Goal: Transaction & Acquisition: Purchase product/service

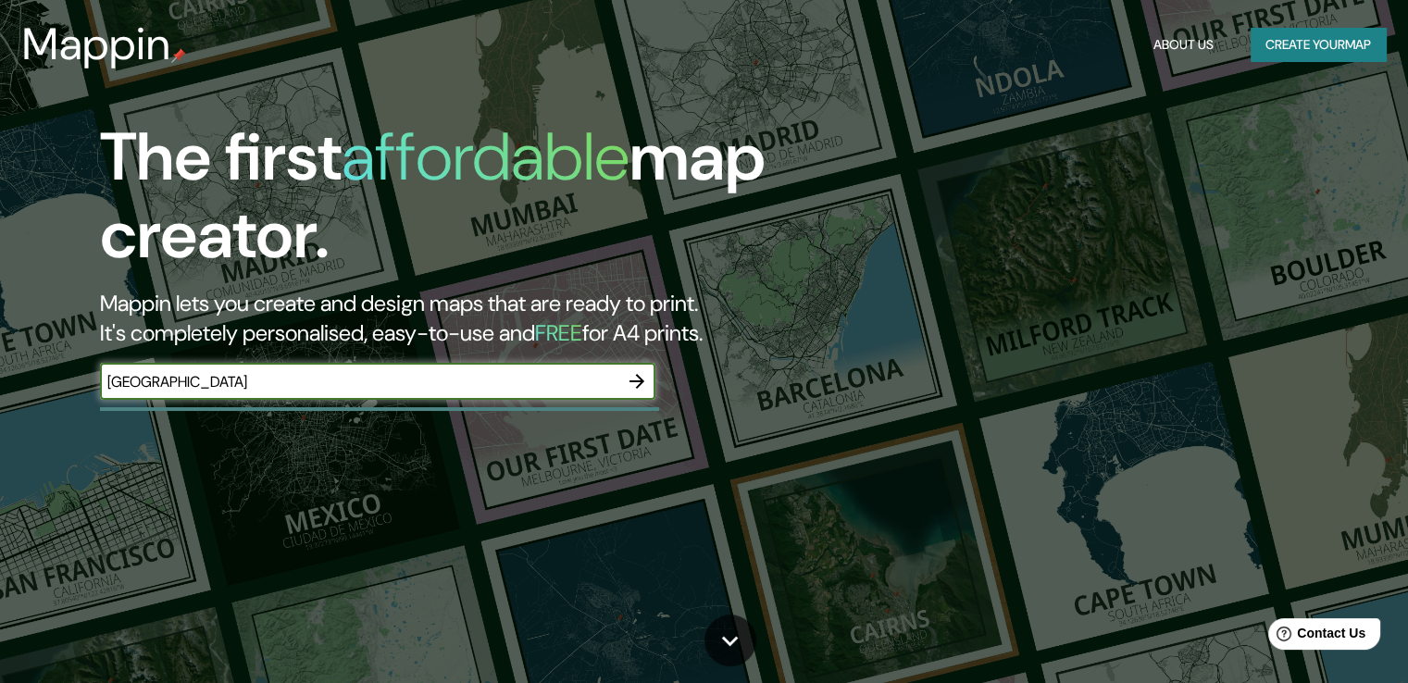
type input "[GEOGRAPHIC_DATA]"
click at [636, 383] on icon "button" at bounding box center [637, 381] width 22 height 22
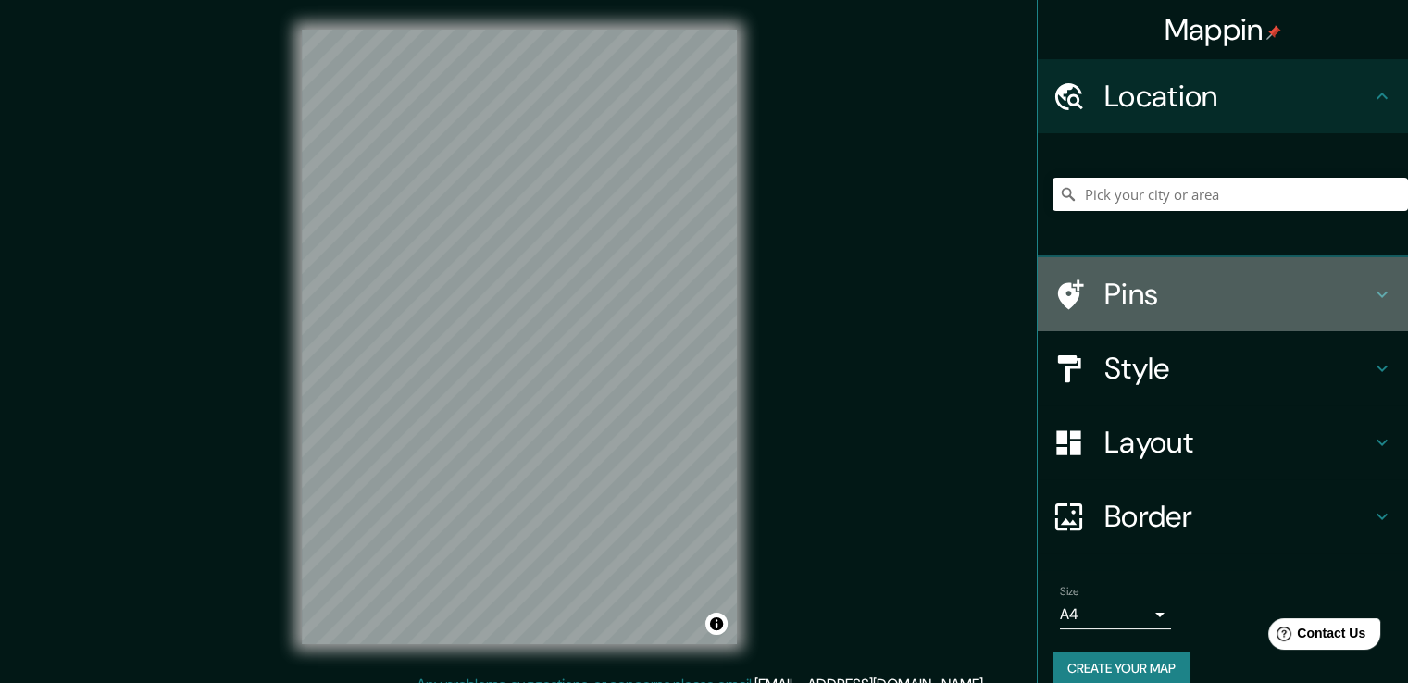
click at [1108, 300] on h4 "Pins" at bounding box center [1238, 294] width 267 height 37
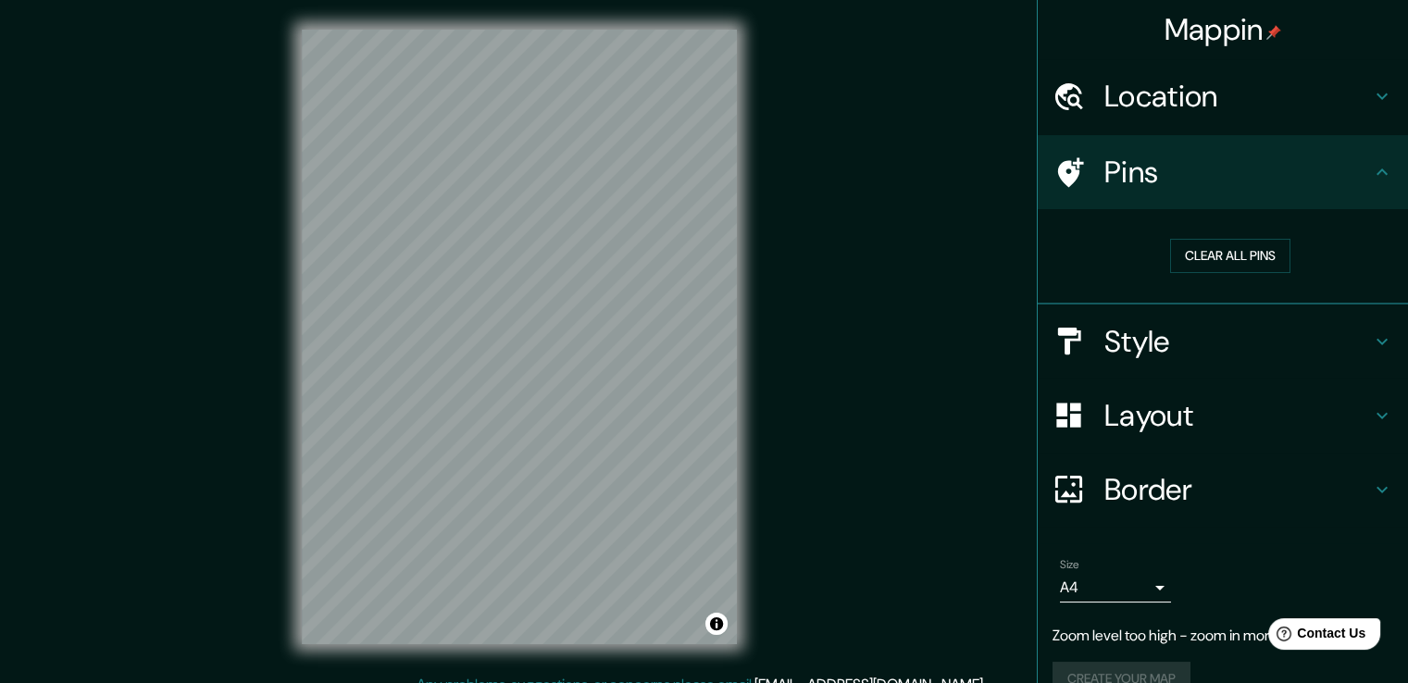
click at [1244, 104] on h4 "Location" at bounding box center [1238, 96] width 267 height 37
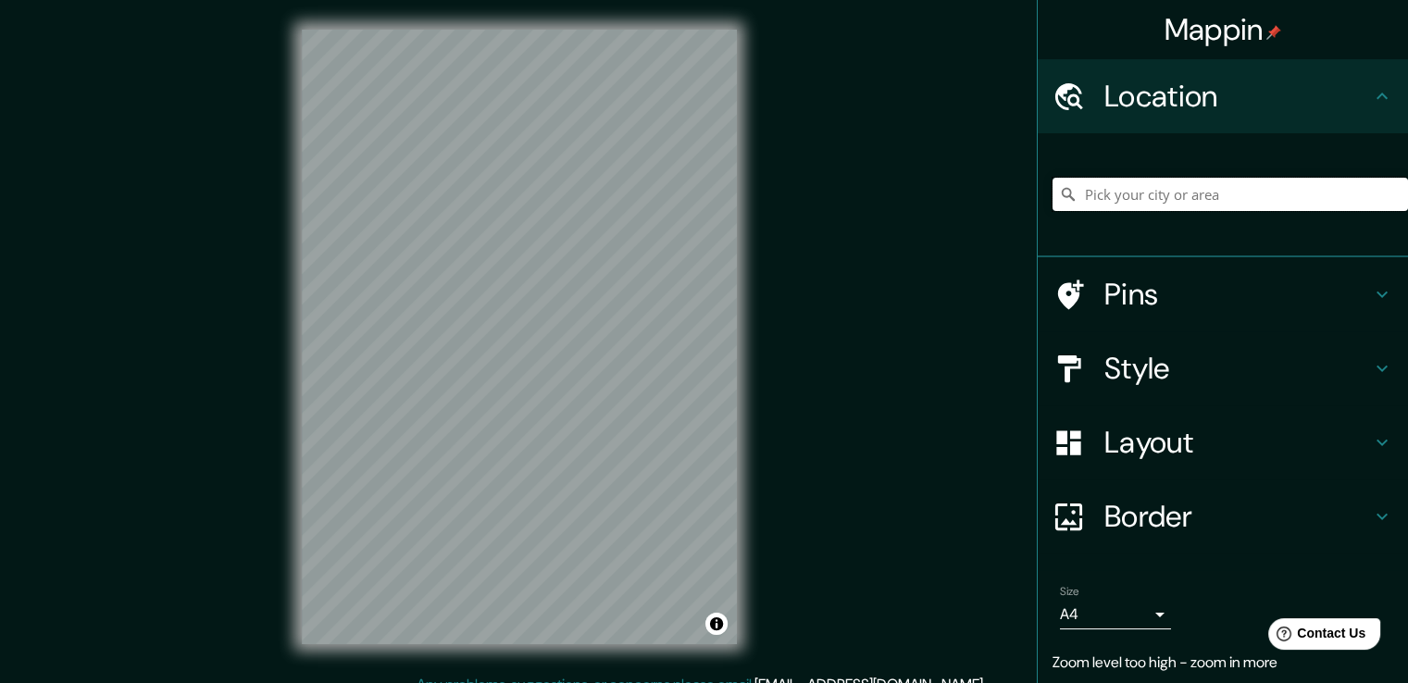
click at [1205, 194] on input "Pick your city or area" at bounding box center [1231, 194] width 356 height 33
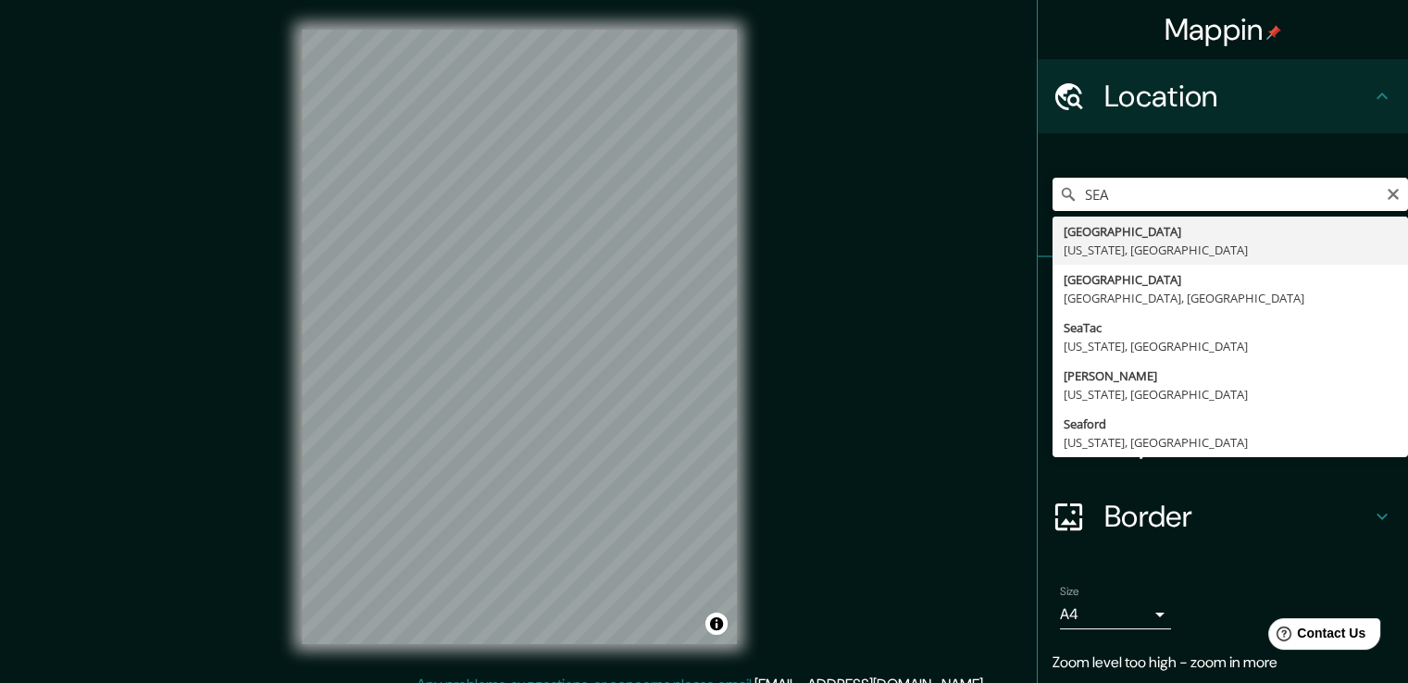
type input "[GEOGRAPHIC_DATA], [US_STATE], [GEOGRAPHIC_DATA]"
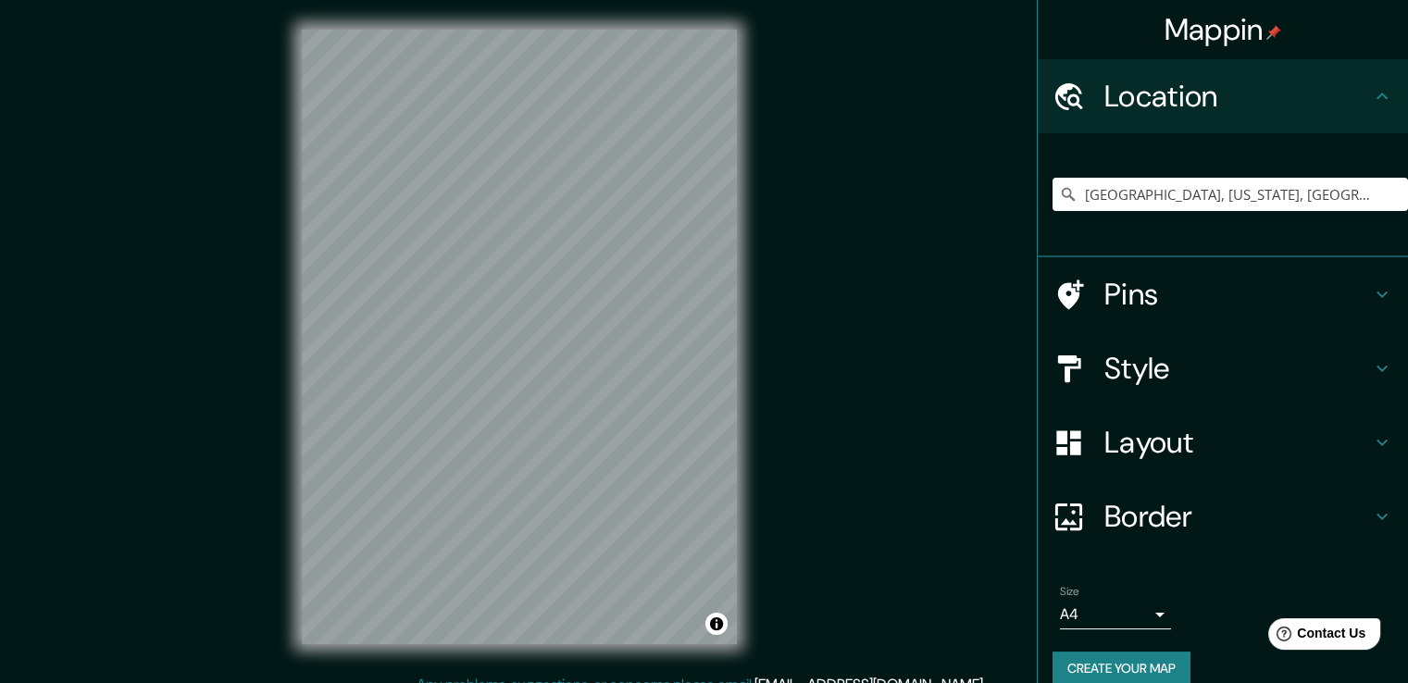
click at [1193, 351] on h4 "Style" at bounding box center [1238, 368] width 267 height 37
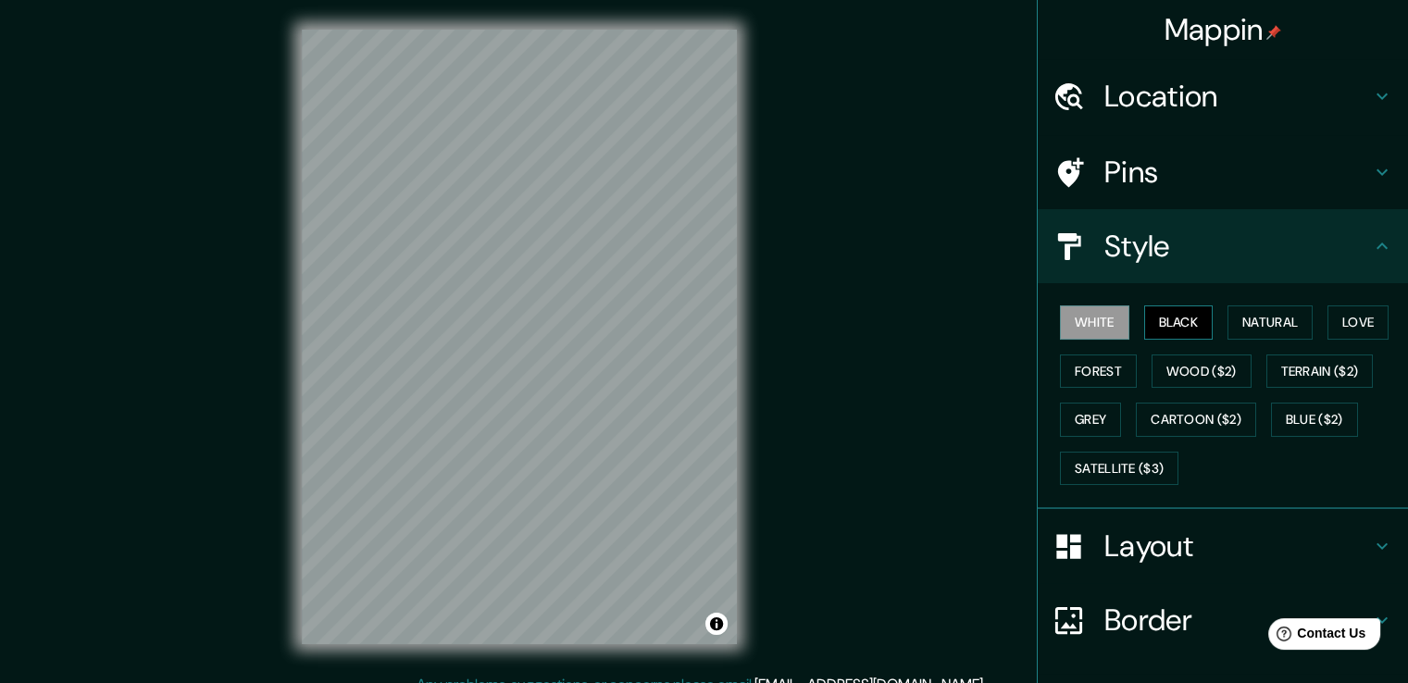
click at [1181, 326] on button "Black" at bounding box center [1178, 323] width 69 height 34
click at [1281, 324] on button "Natural" at bounding box center [1270, 323] width 85 height 34
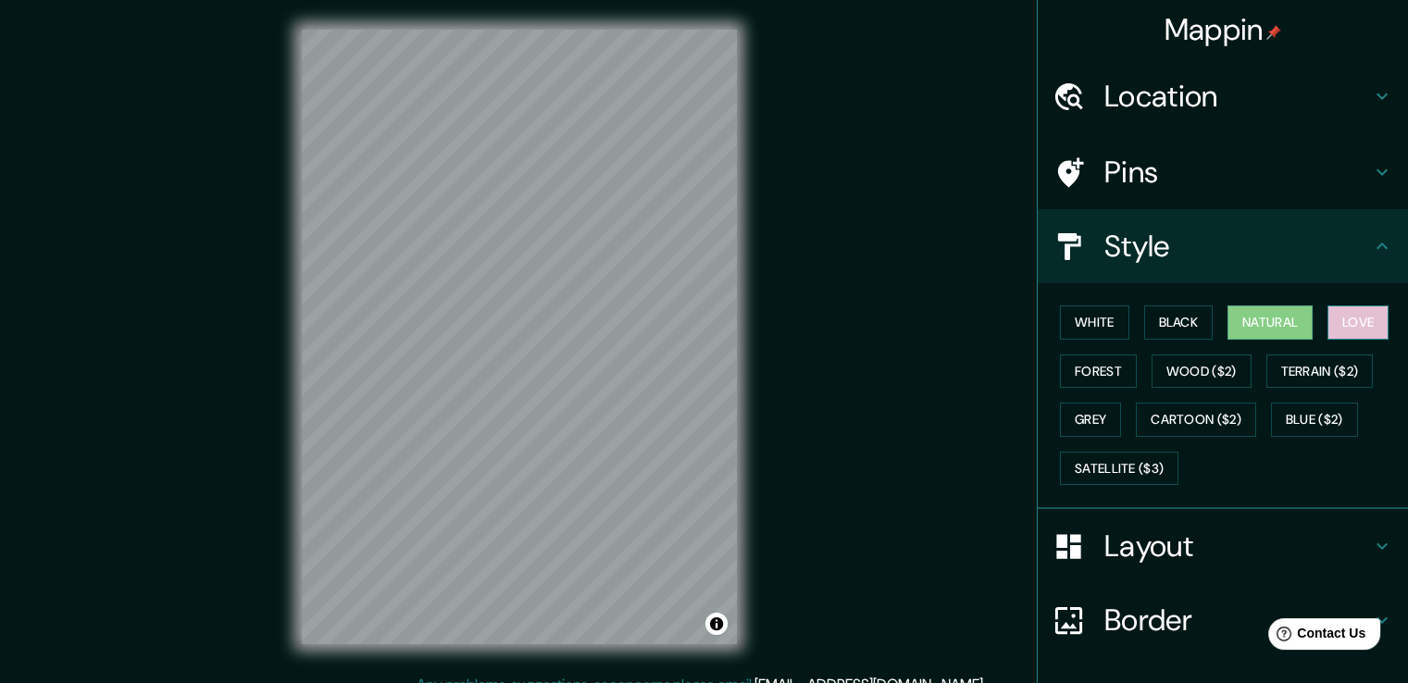
click at [1350, 320] on button "Love" at bounding box center [1358, 323] width 61 height 34
click at [1080, 373] on button "Forest" at bounding box center [1098, 372] width 77 height 34
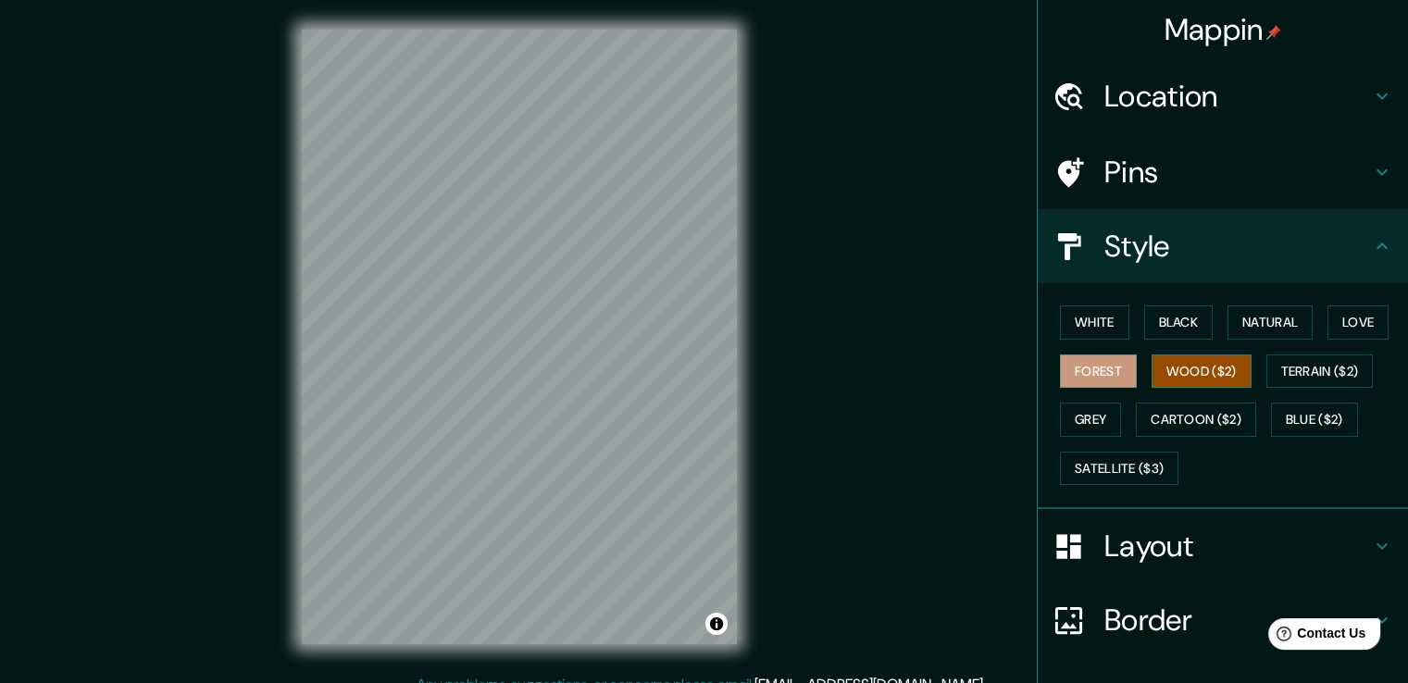
click at [1192, 365] on button "Wood ($2)" at bounding box center [1202, 372] width 100 height 34
click at [1301, 371] on button "Terrain ($2)" at bounding box center [1320, 372] width 107 height 34
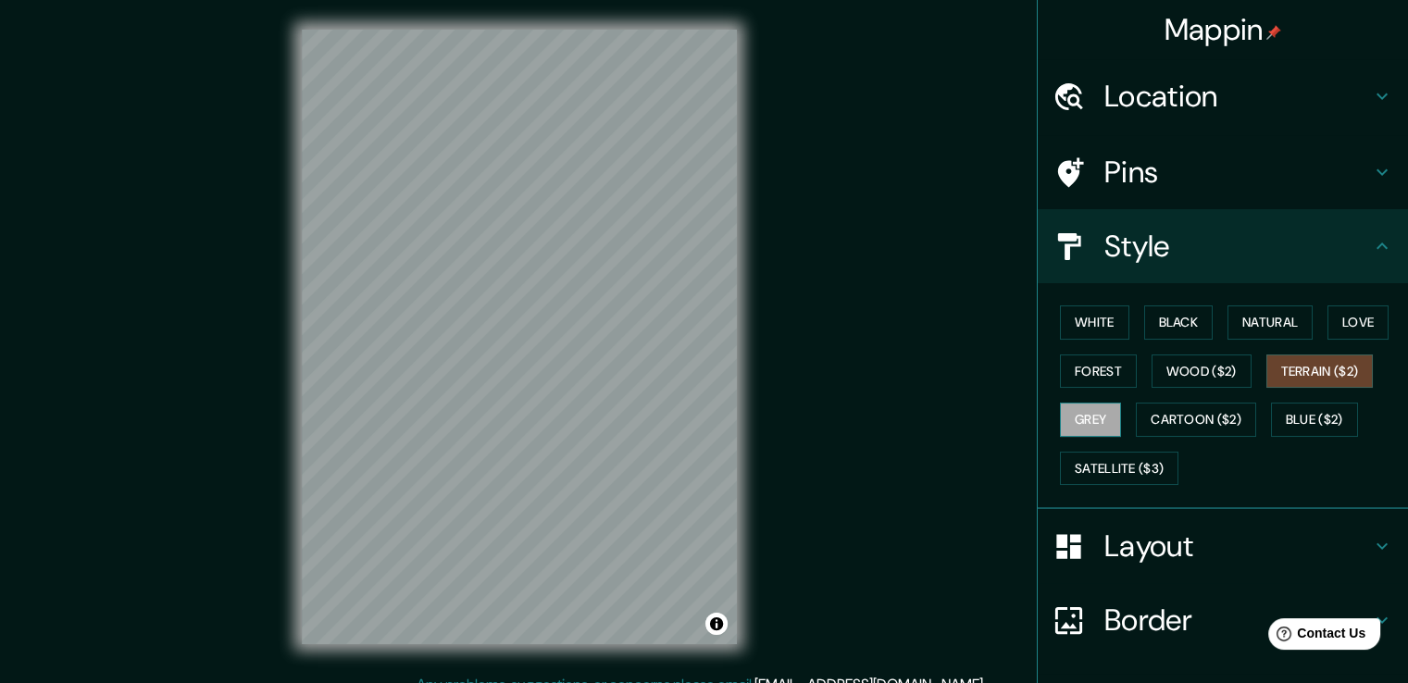
click at [1092, 416] on button "Grey" at bounding box center [1090, 420] width 61 height 34
click at [1181, 417] on button "Cartoon ($2)" at bounding box center [1196, 420] width 120 height 34
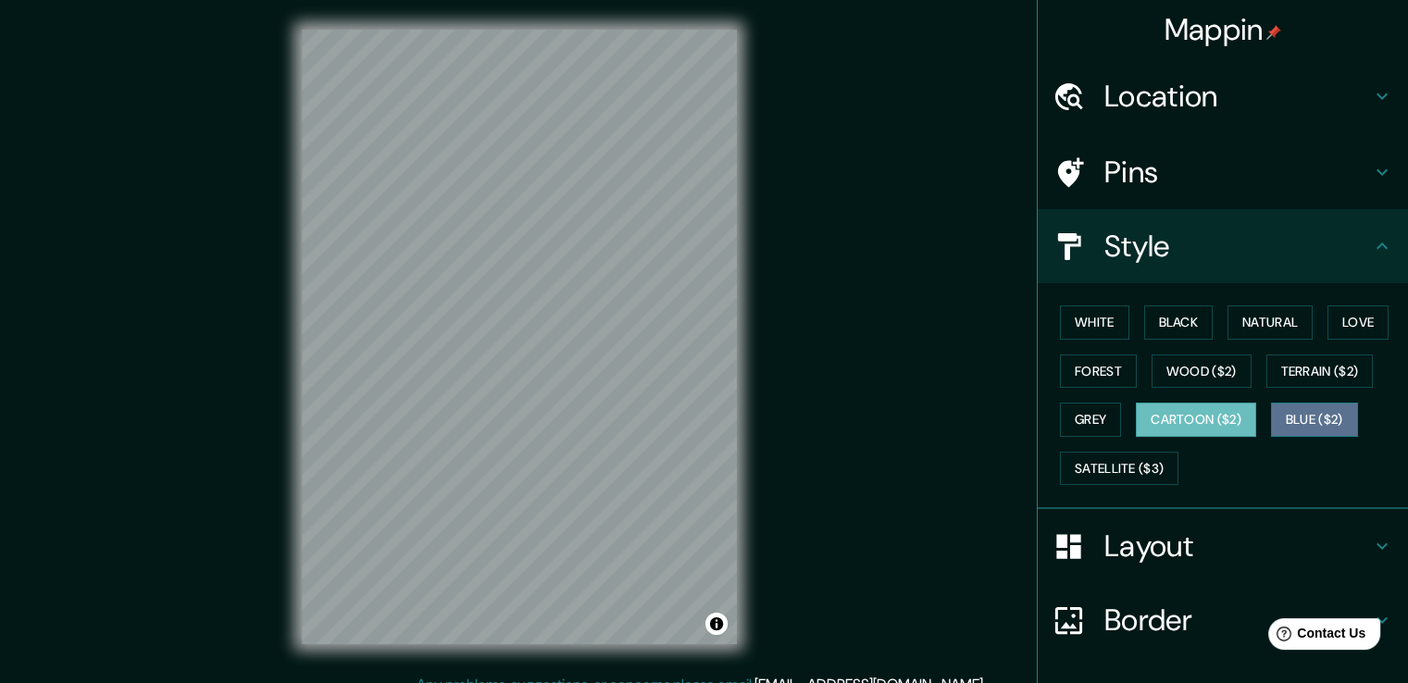
click at [1281, 412] on button "Blue ($2)" at bounding box center [1314, 420] width 87 height 34
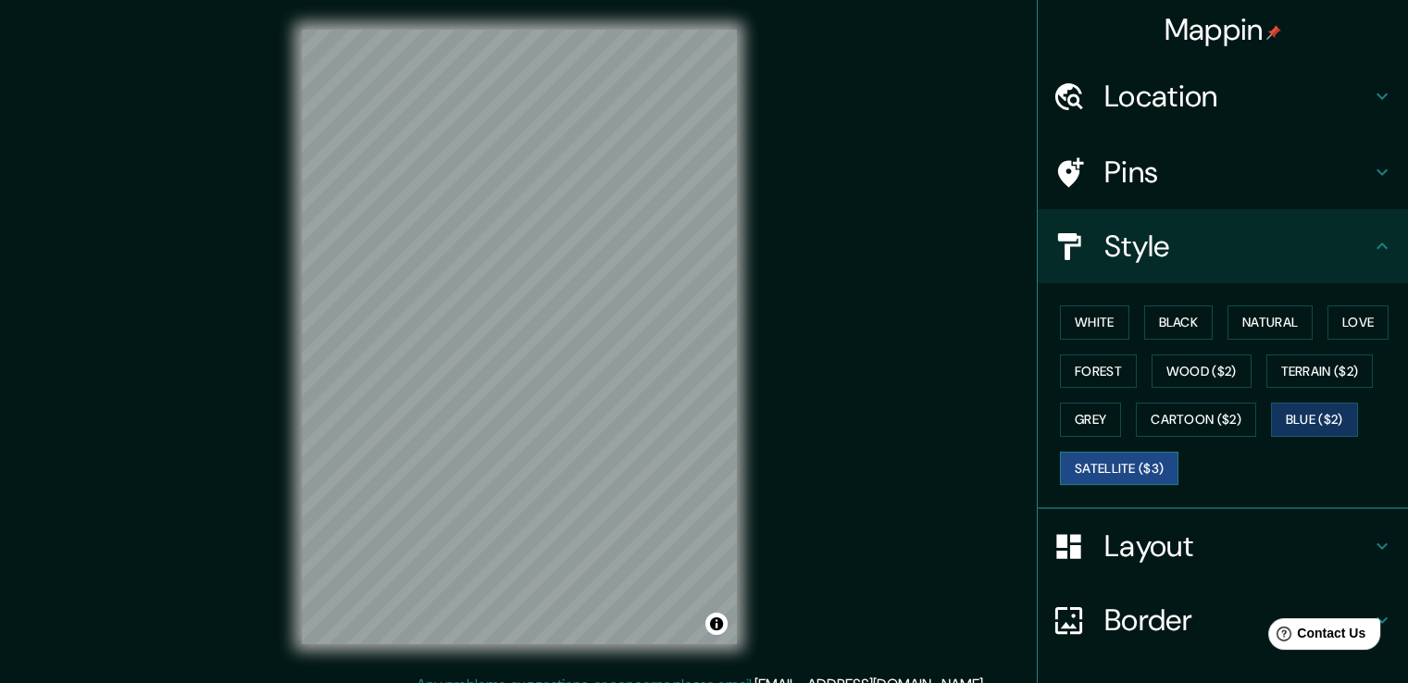
click at [1126, 466] on button "Satellite ($3)" at bounding box center [1119, 469] width 119 height 34
click at [1100, 315] on button "White" at bounding box center [1094, 323] width 69 height 34
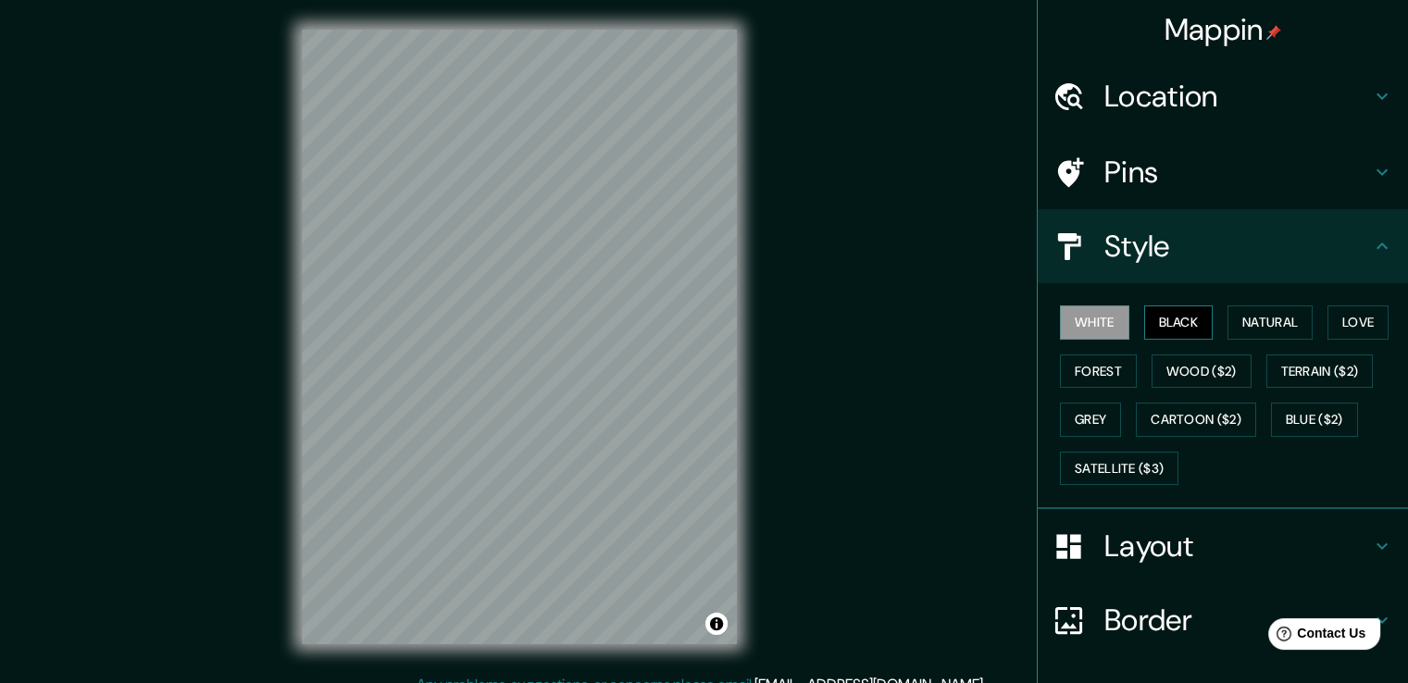
click at [1174, 313] on button "Black" at bounding box center [1178, 323] width 69 height 34
click at [1277, 327] on button "Natural" at bounding box center [1270, 323] width 85 height 34
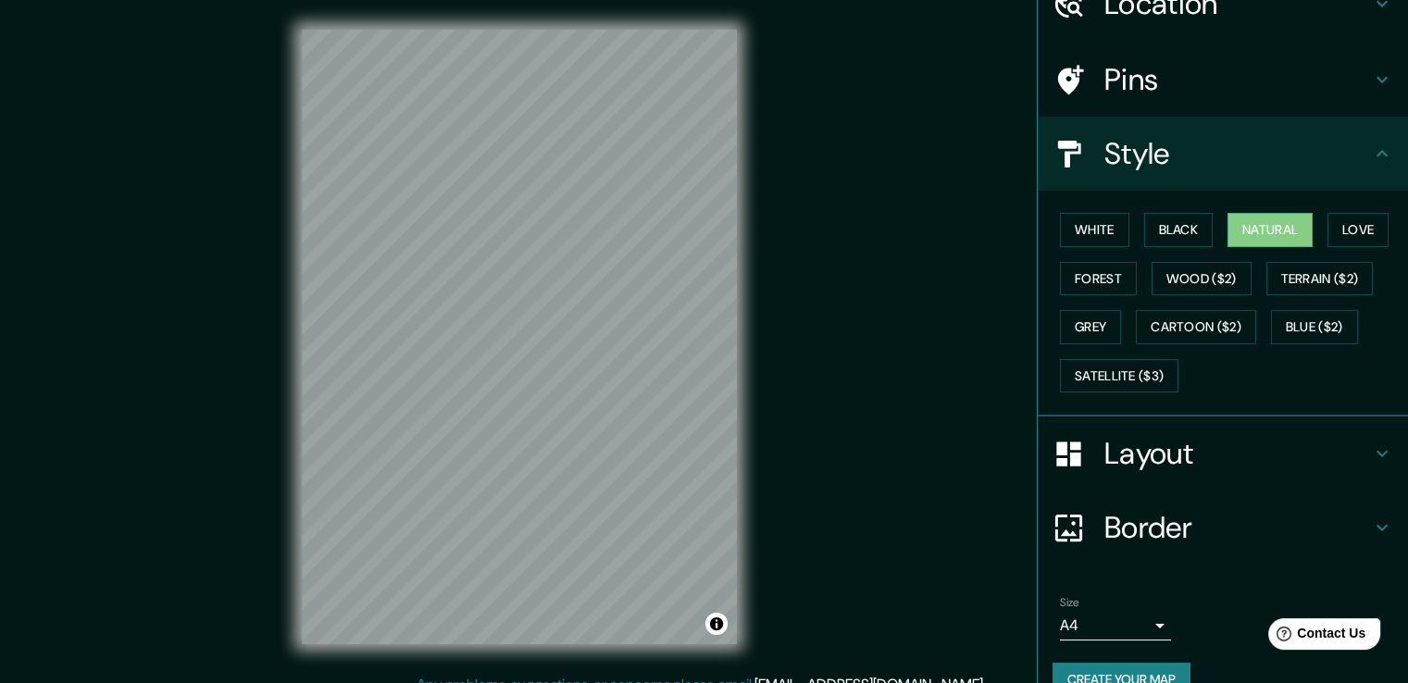
click at [1215, 443] on h4 "Layout" at bounding box center [1238, 453] width 267 height 37
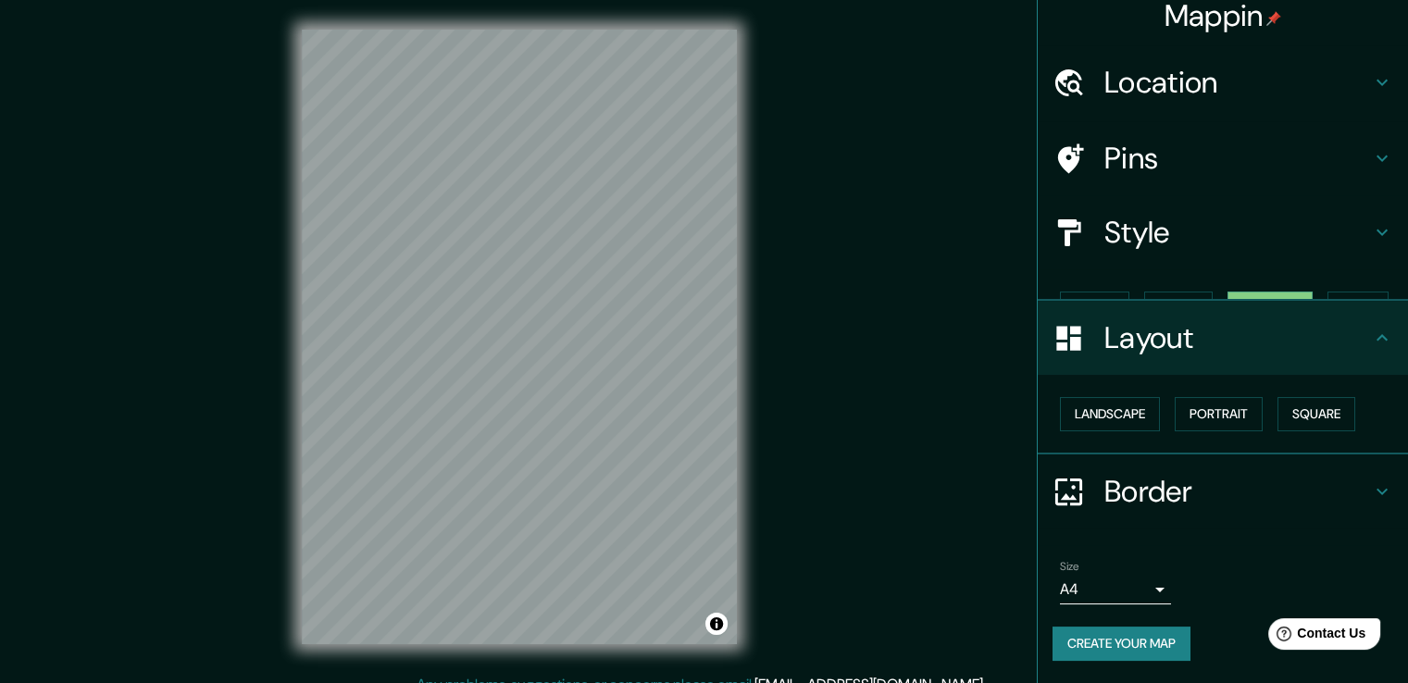
scroll to position [0, 0]
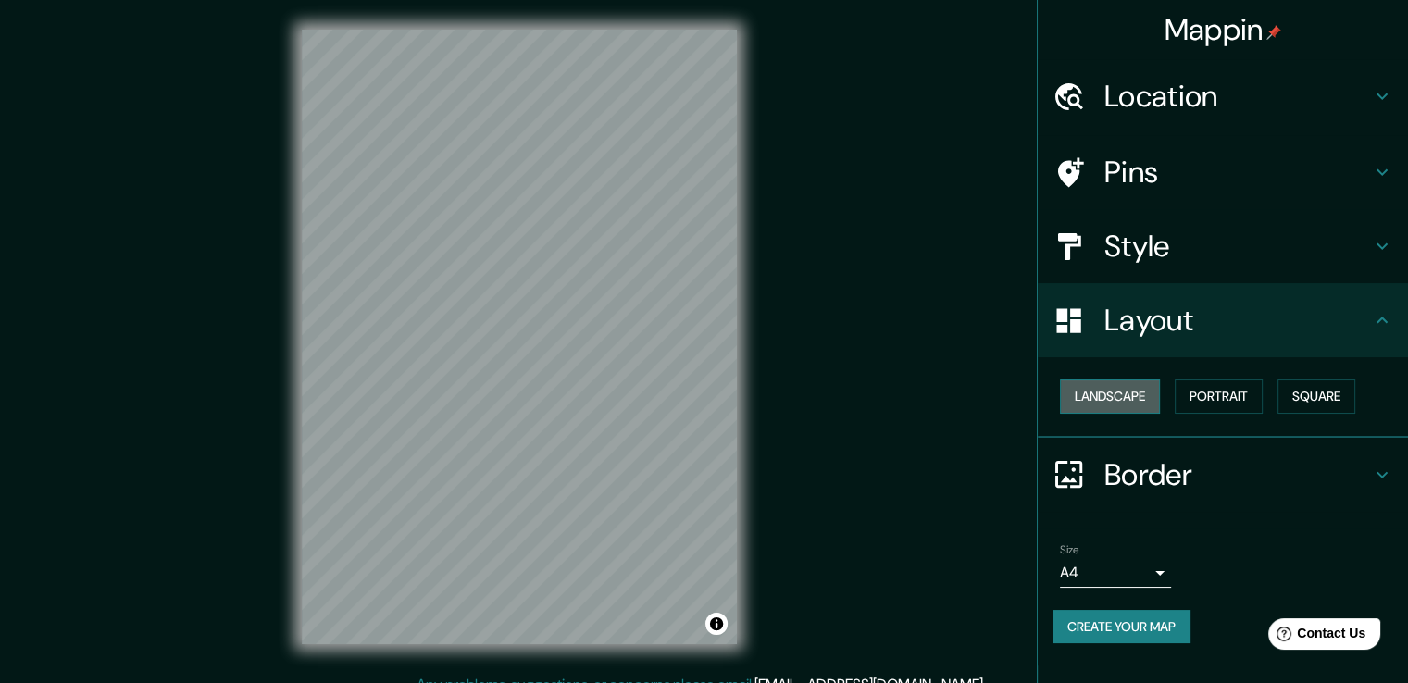
click at [1142, 409] on button "Landscape" at bounding box center [1110, 397] width 100 height 34
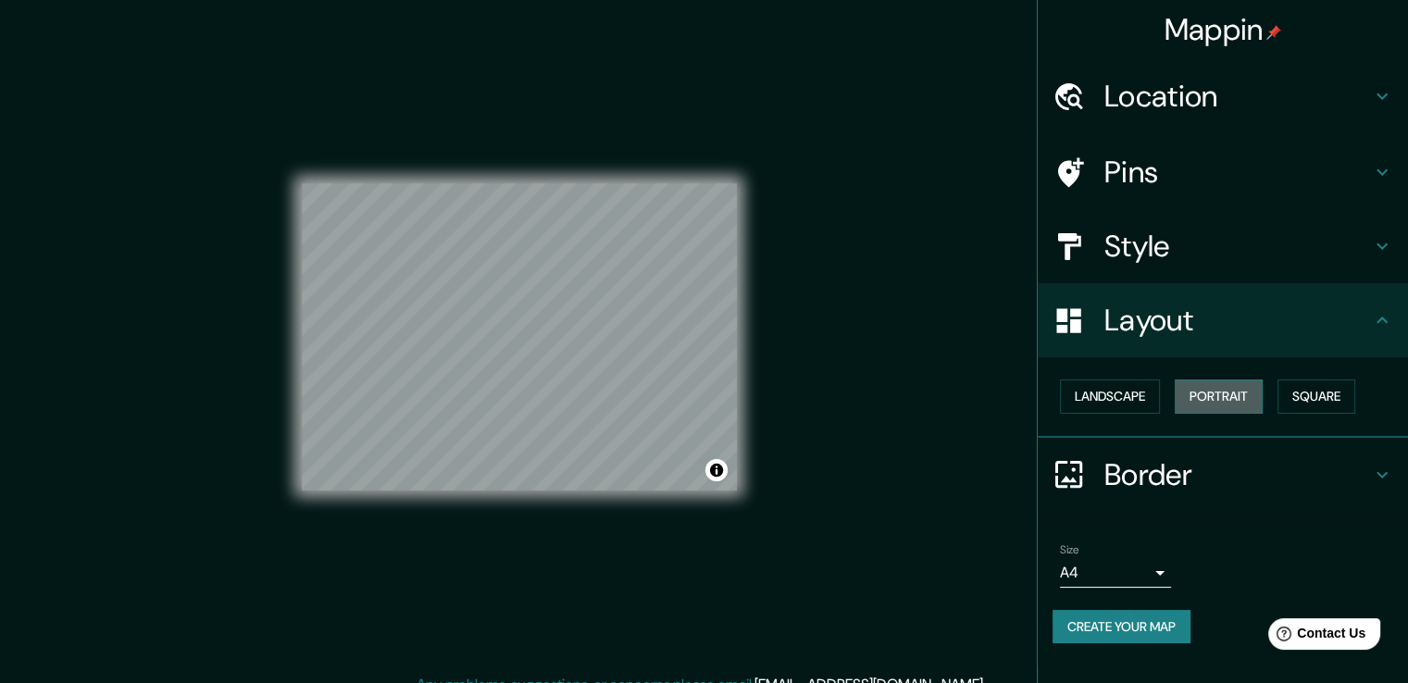
click at [1231, 404] on button "Portrait" at bounding box center [1219, 397] width 88 height 34
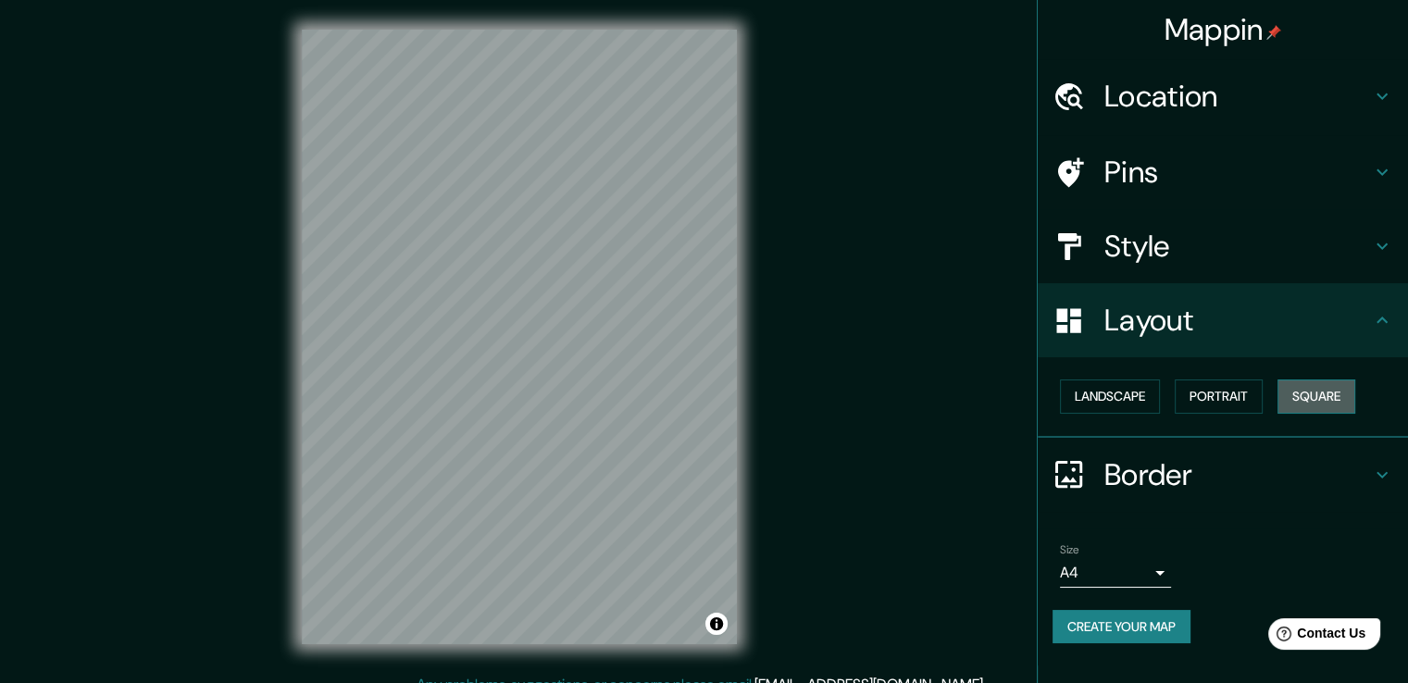
click at [1310, 395] on button "Square" at bounding box center [1317, 397] width 78 height 34
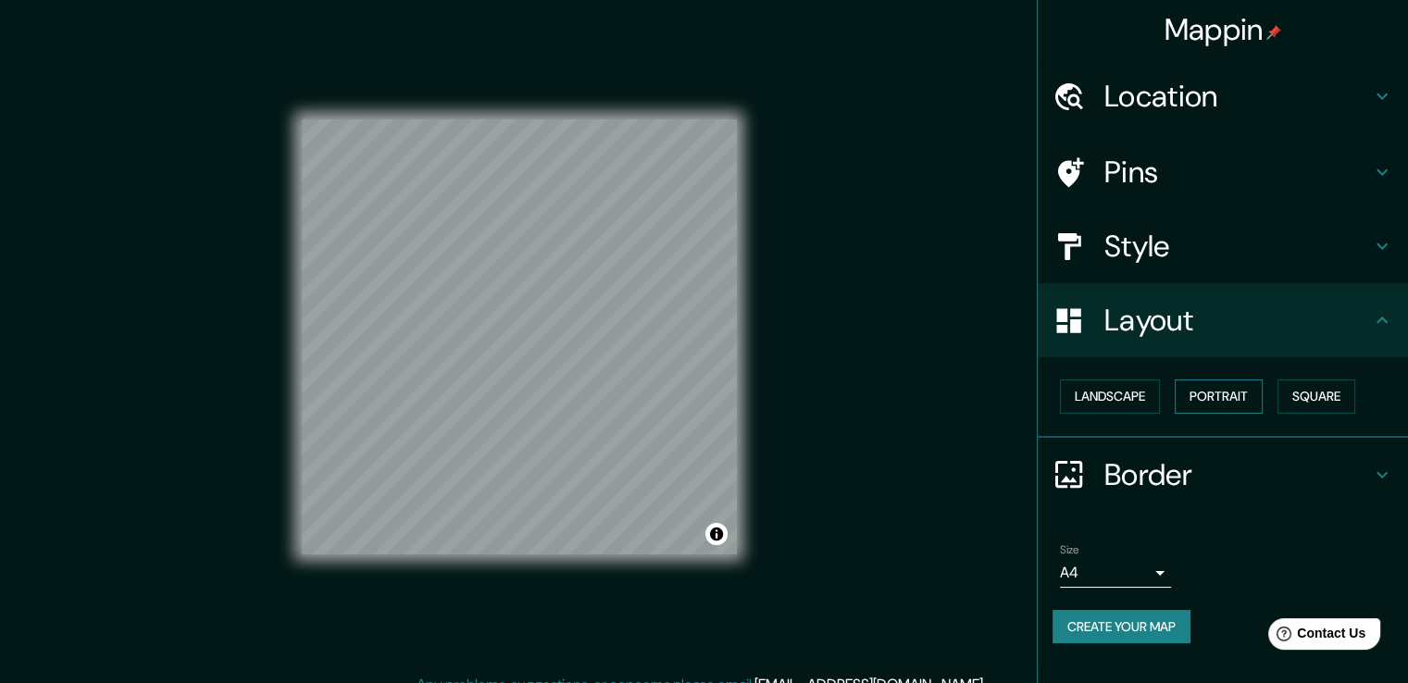
click at [1259, 395] on button "Portrait" at bounding box center [1219, 397] width 88 height 34
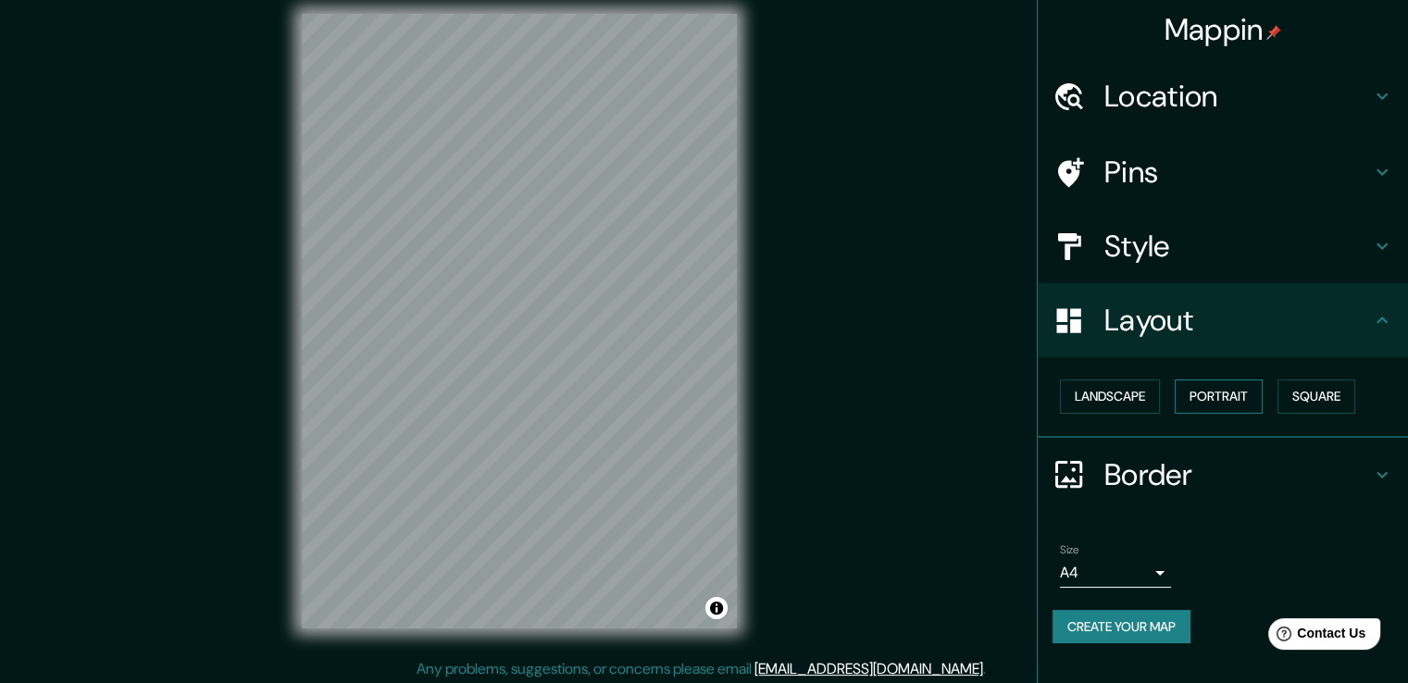
scroll to position [20, 0]
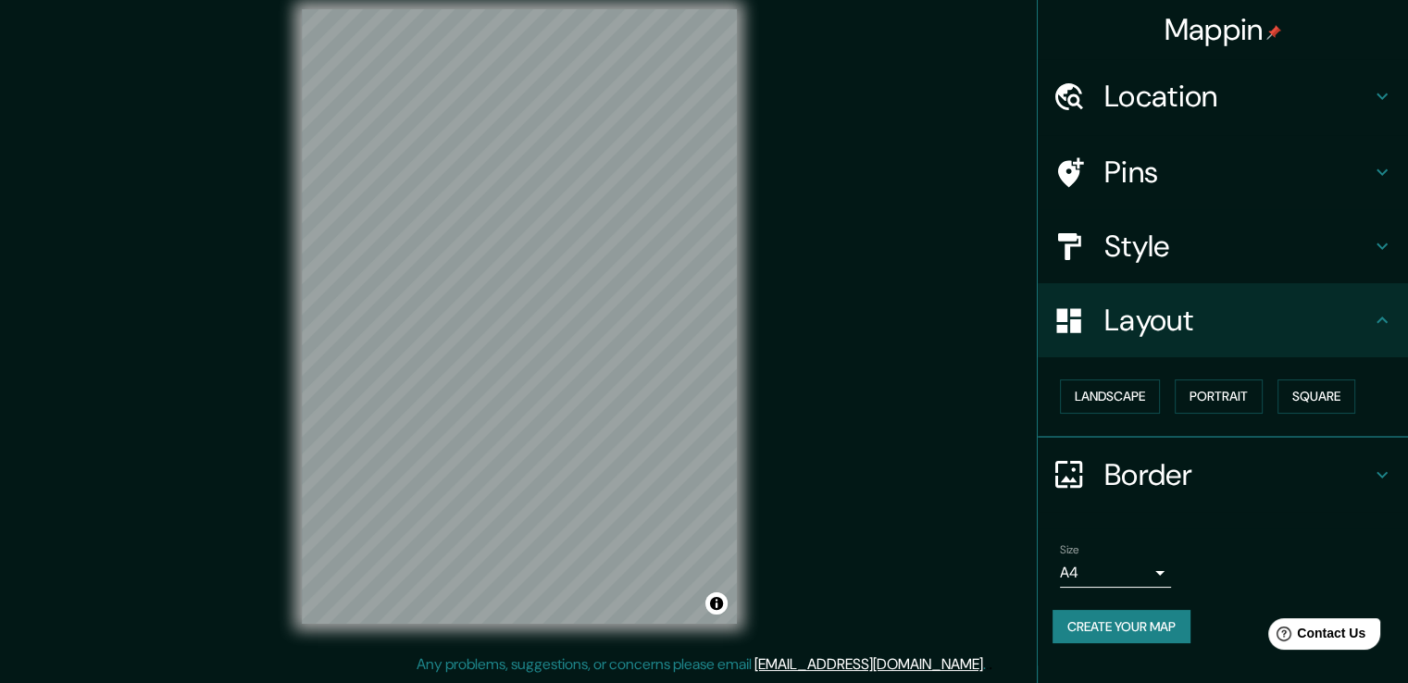
click at [1226, 446] on div "Border" at bounding box center [1223, 475] width 370 height 74
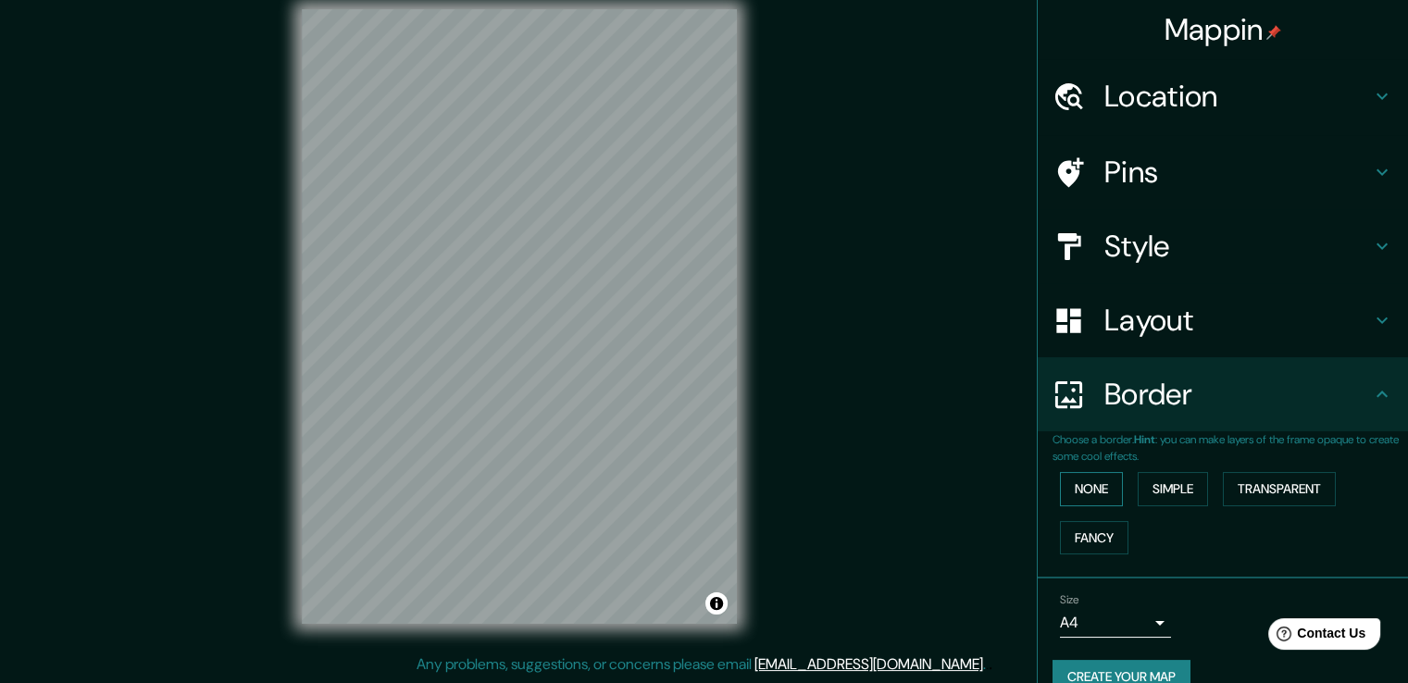
click at [1081, 494] on button "None" at bounding box center [1091, 489] width 63 height 34
click at [1181, 475] on button "Simple" at bounding box center [1173, 489] width 70 height 34
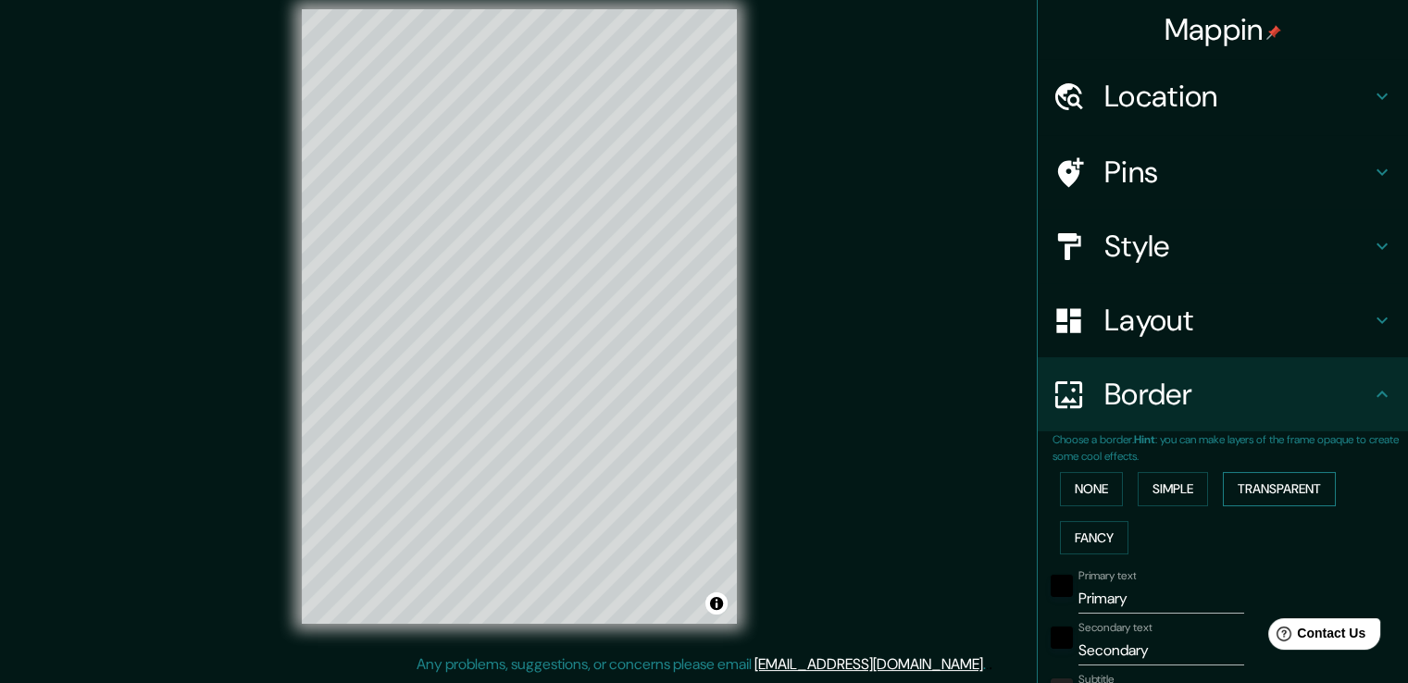
click at [1260, 485] on button "Transparent" at bounding box center [1279, 489] width 113 height 34
click at [1095, 531] on button "Fancy" at bounding box center [1094, 538] width 69 height 34
click at [1098, 508] on div "None Simple Transparent Fancy" at bounding box center [1231, 513] width 356 height 97
click at [1096, 498] on button "None" at bounding box center [1091, 489] width 63 height 34
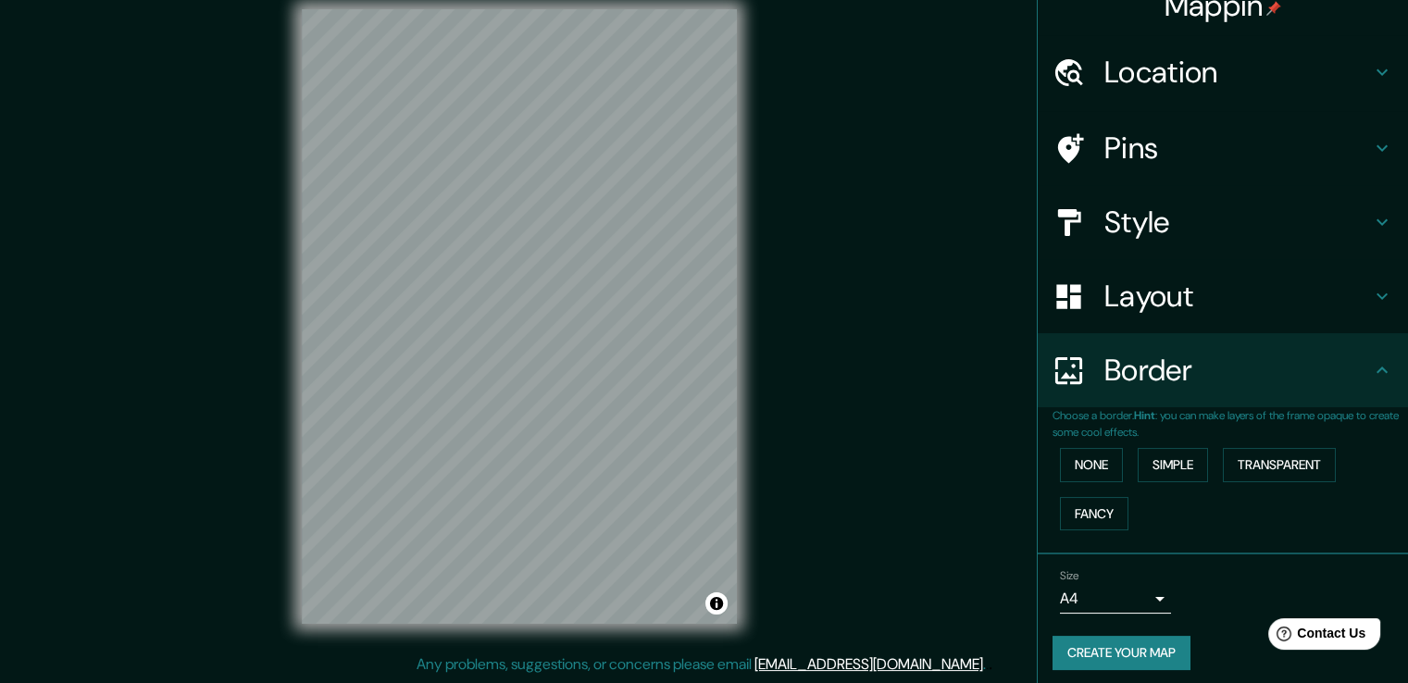
scroll to position [31, 0]
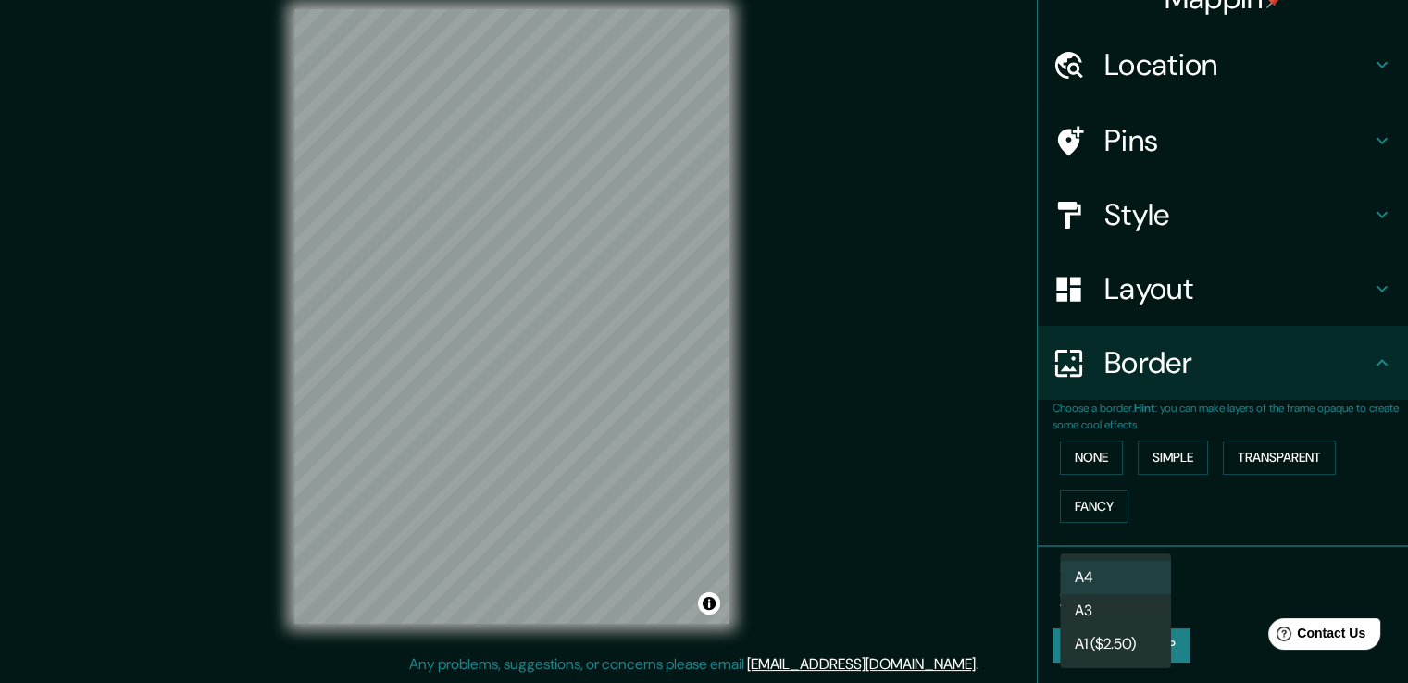
click at [1132, 594] on body "Mappin Location [GEOGRAPHIC_DATA], [US_STATE], [GEOGRAPHIC_DATA] Pins Style Lay…" at bounding box center [704, 321] width 1408 height 683
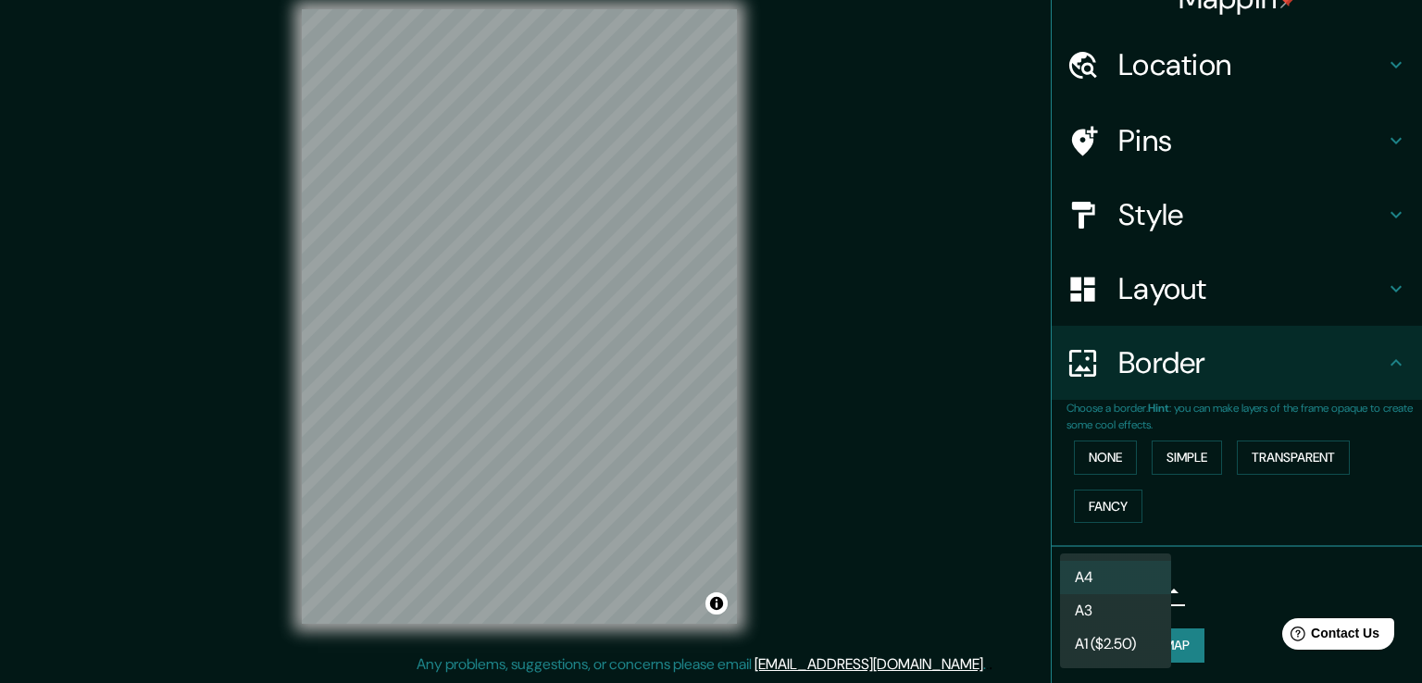
click at [1245, 536] on div at bounding box center [711, 341] width 1422 height 683
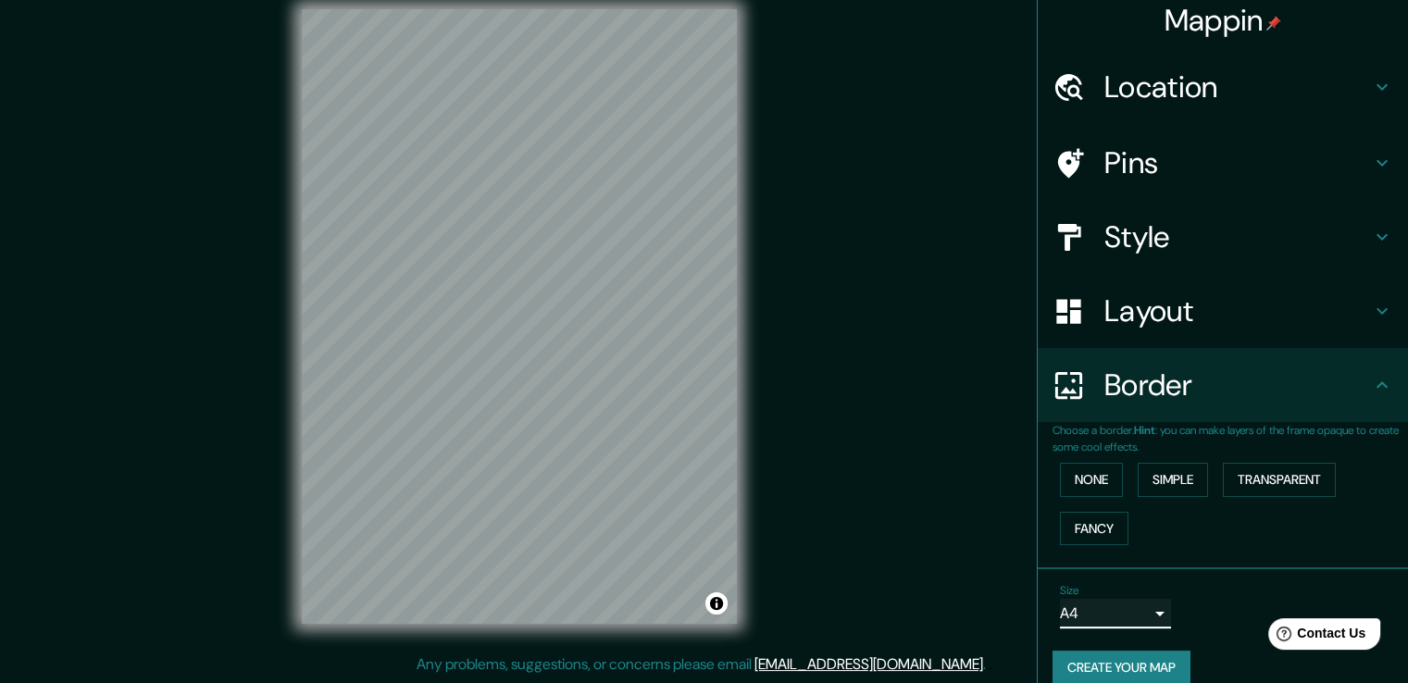
scroll to position [0, 0]
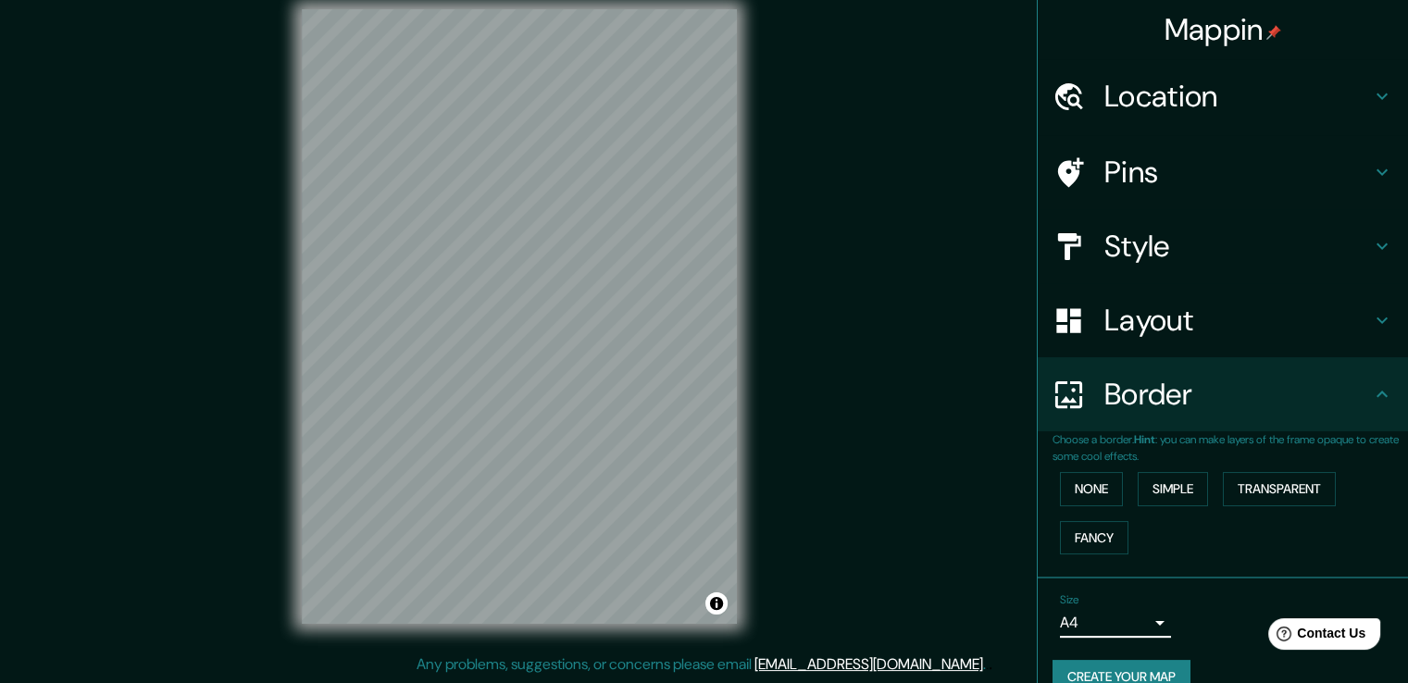
click at [1177, 219] on div "Style" at bounding box center [1223, 246] width 370 height 74
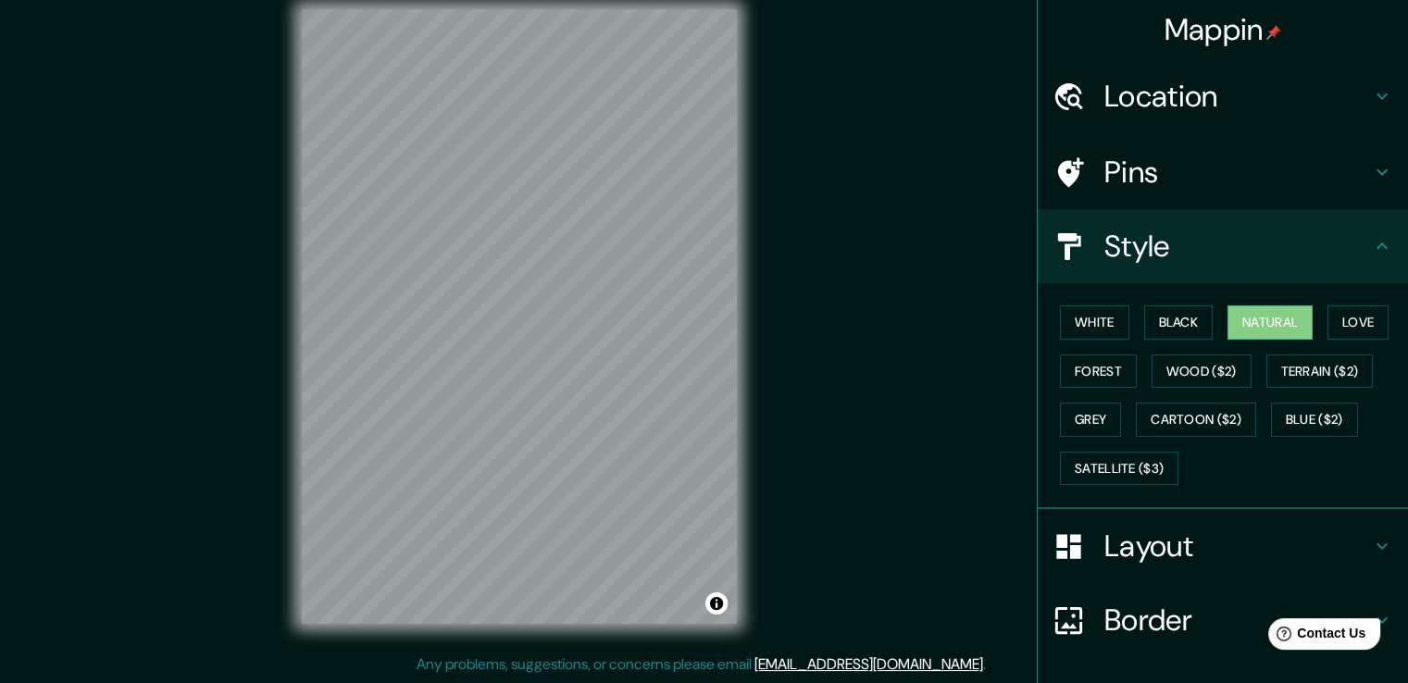
click at [1175, 179] on h4 "Pins" at bounding box center [1238, 172] width 267 height 37
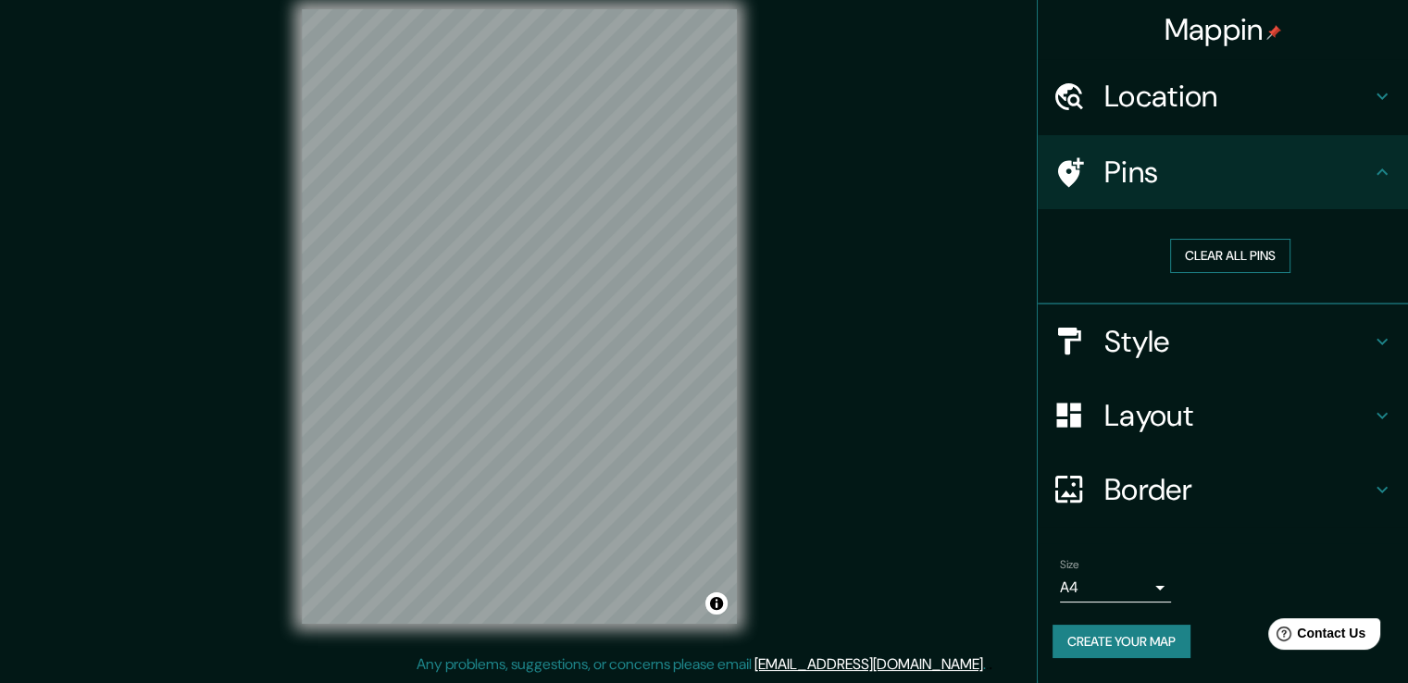
click at [1207, 258] on button "Clear all pins" at bounding box center [1230, 256] width 120 height 34
click at [1279, 92] on h4 "Location" at bounding box center [1238, 96] width 267 height 37
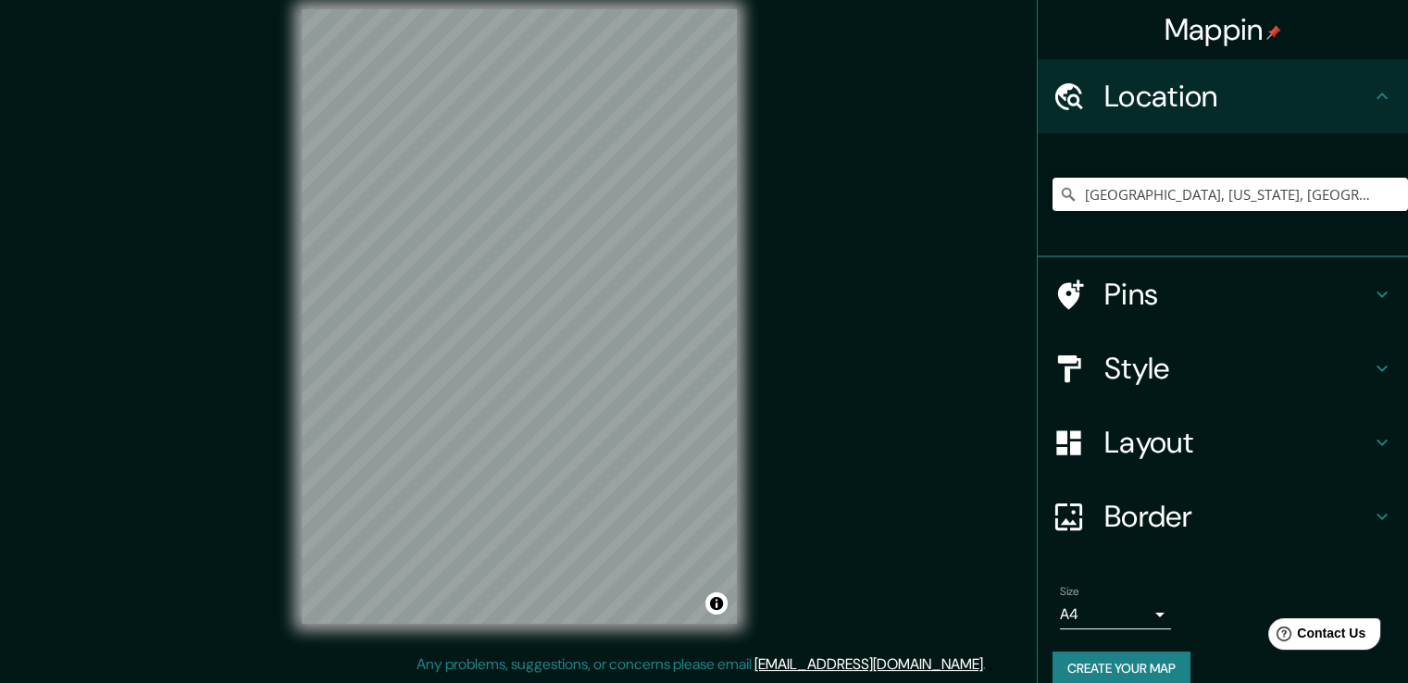
click at [1178, 369] on h4 "Style" at bounding box center [1238, 368] width 267 height 37
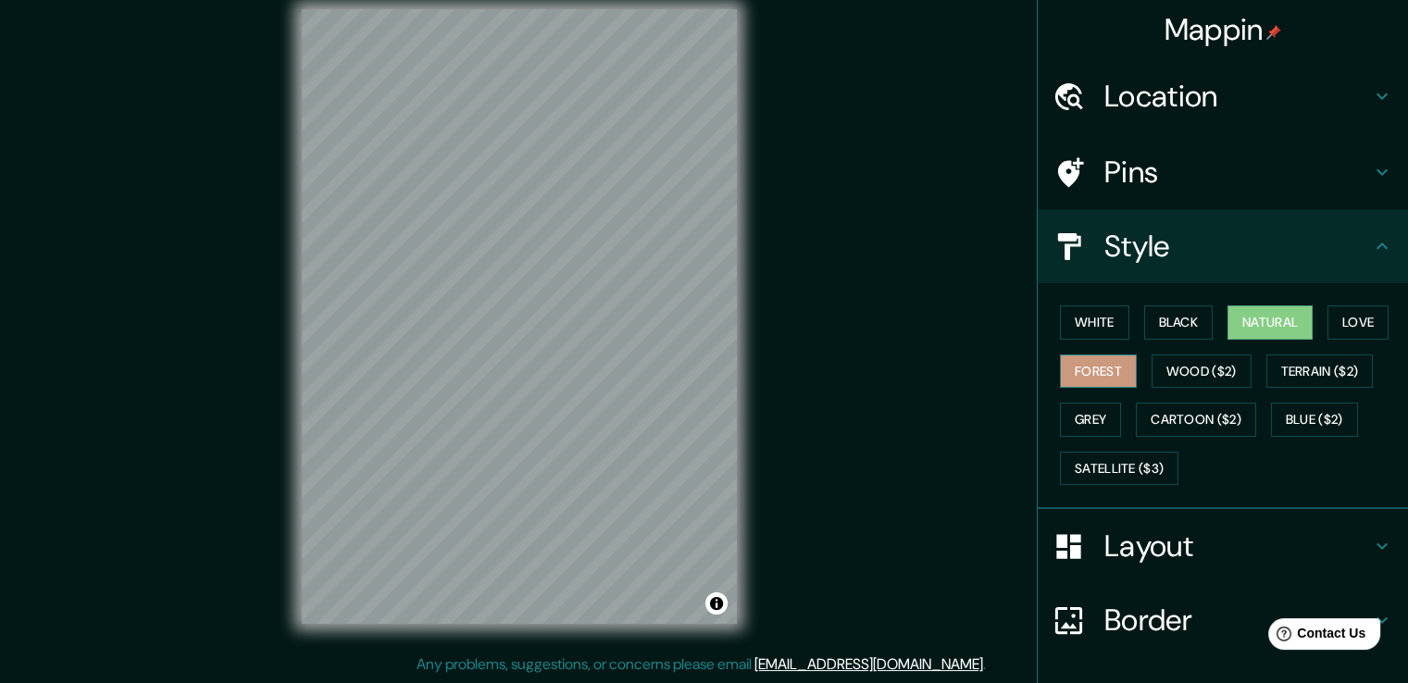
click at [1083, 378] on button "Forest" at bounding box center [1098, 372] width 77 height 34
click at [1019, 423] on div "Mappin Location [GEOGRAPHIC_DATA], [US_STATE], [GEOGRAPHIC_DATA] Pins Style Whi…" at bounding box center [704, 332] width 1408 height 704
click at [1061, 418] on button "Grey" at bounding box center [1090, 420] width 61 height 34
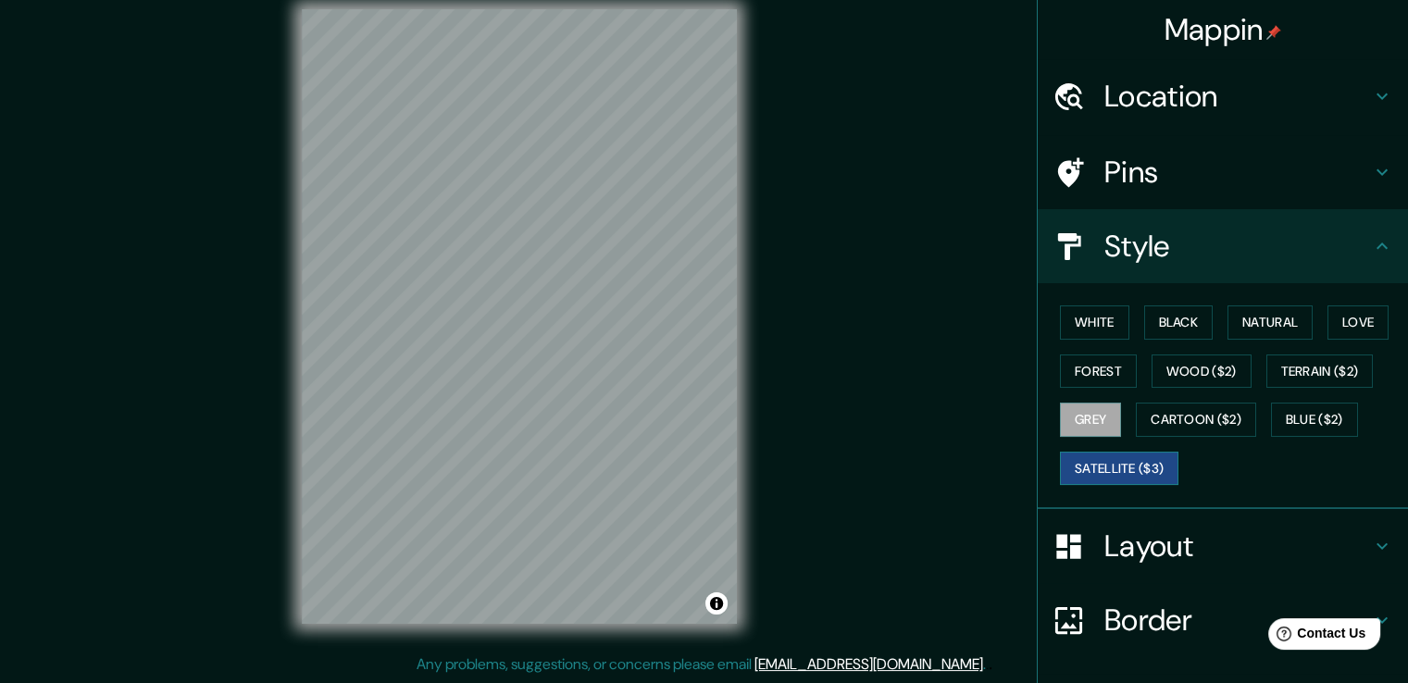
click at [1136, 458] on button "Satellite ($3)" at bounding box center [1119, 469] width 119 height 34
click at [1293, 427] on button "Blue ($2)" at bounding box center [1314, 420] width 87 height 34
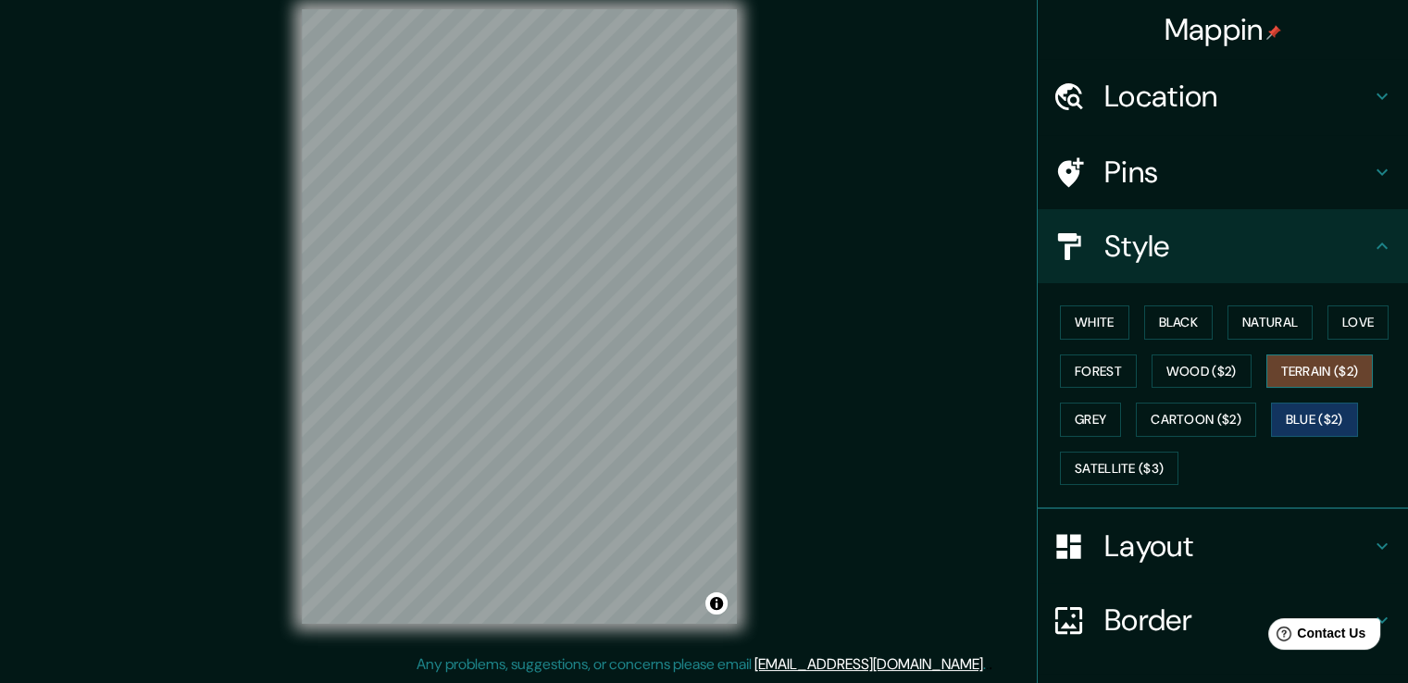
click at [1304, 379] on button "Terrain ($2)" at bounding box center [1320, 372] width 107 height 34
click at [1354, 313] on button "Love" at bounding box center [1358, 323] width 61 height 34
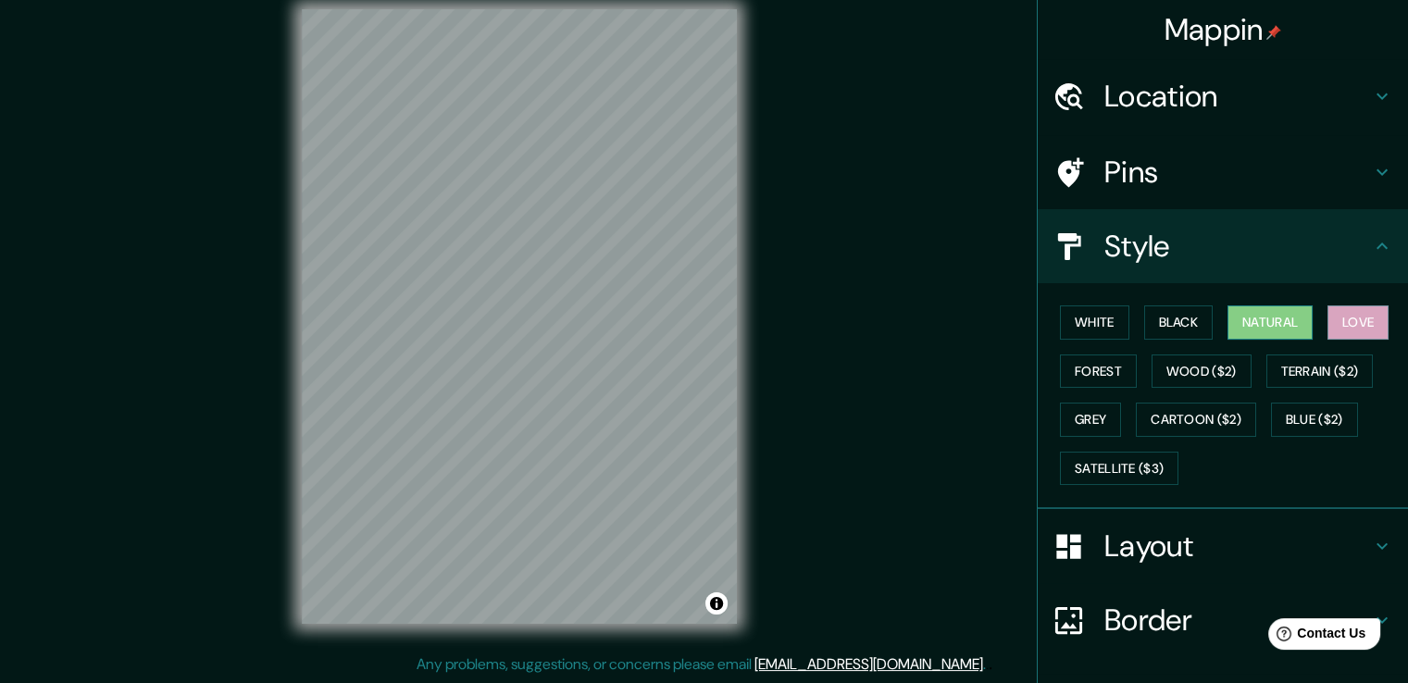
click at [1259, 322] on button "Natural" at bounding box center [1270, 323] width 85 height 34
click at [1187, 322] on button "Black" at bounding box center [1178, 323] width 69 height 34
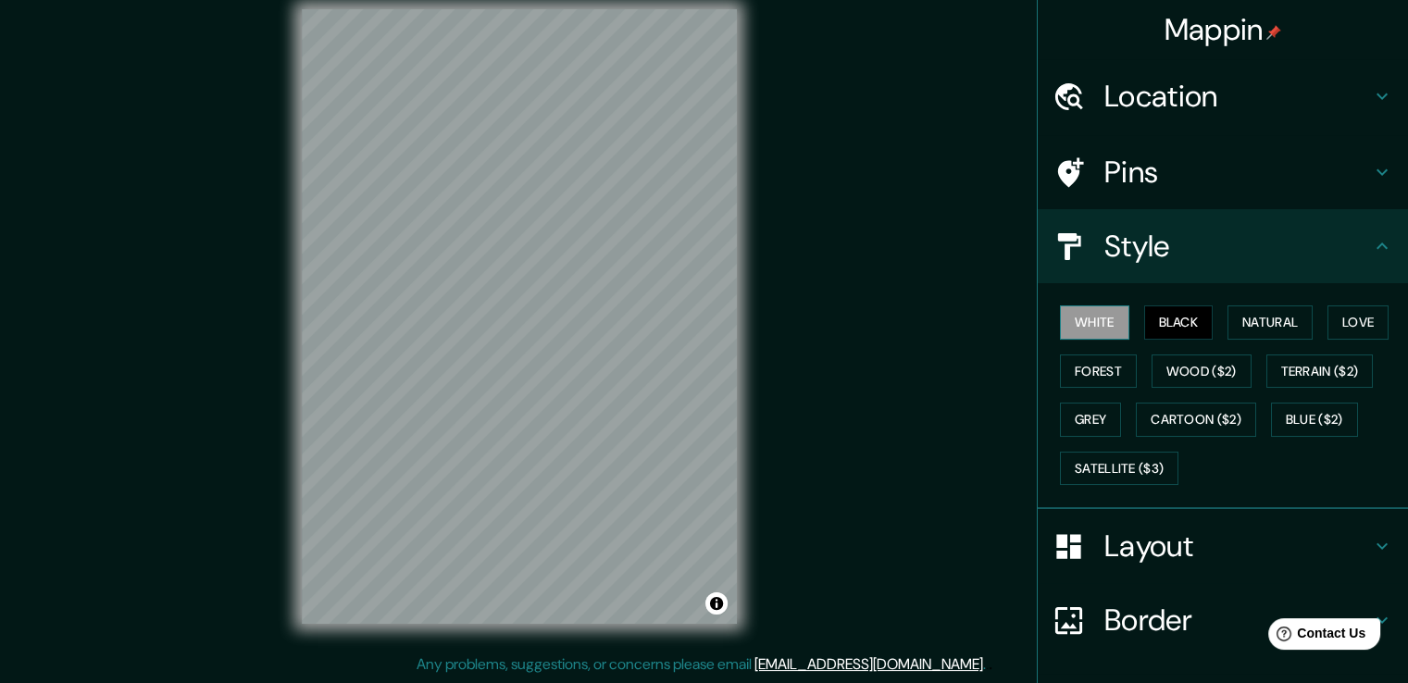
click at [1081, 323] on button "White" at bounding box center [1094, 323] width 69 height 34
click at [1184, 330] on button "Black" at bounding box center [1178, 323] width 69 height 34
click at [1263, 319] on button "Natural" at bounding box center [1270, 323] width 85 height 34
click at [721, 608] on button "Toggle attribution" at bounding box center [717, 604] width 22 height 22
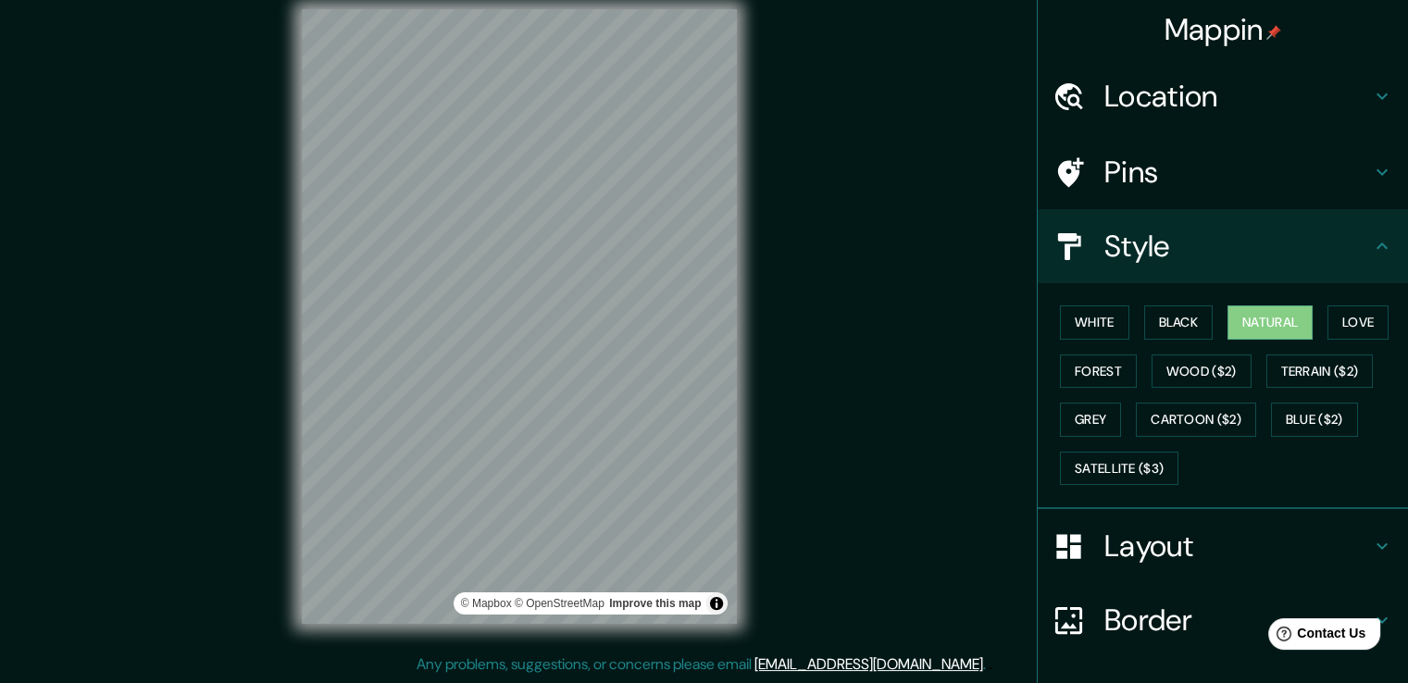
click at [1174, 202] on div "Pins" at bounding box center [1223, 172] width 370 height 74
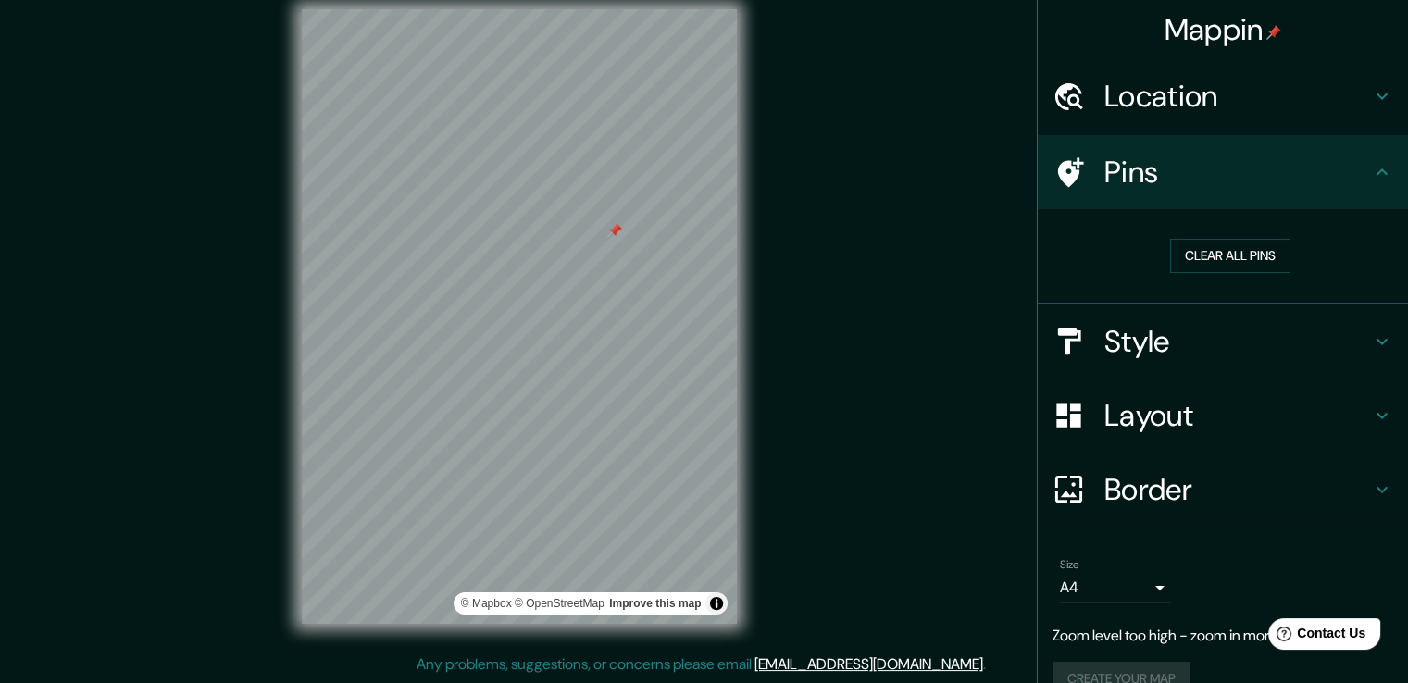
click at [1126, 94] on h4 "Location" at bounding box center [1238, 96] width 267 height 37
